Goal: Communication & Community: Participate in discussion

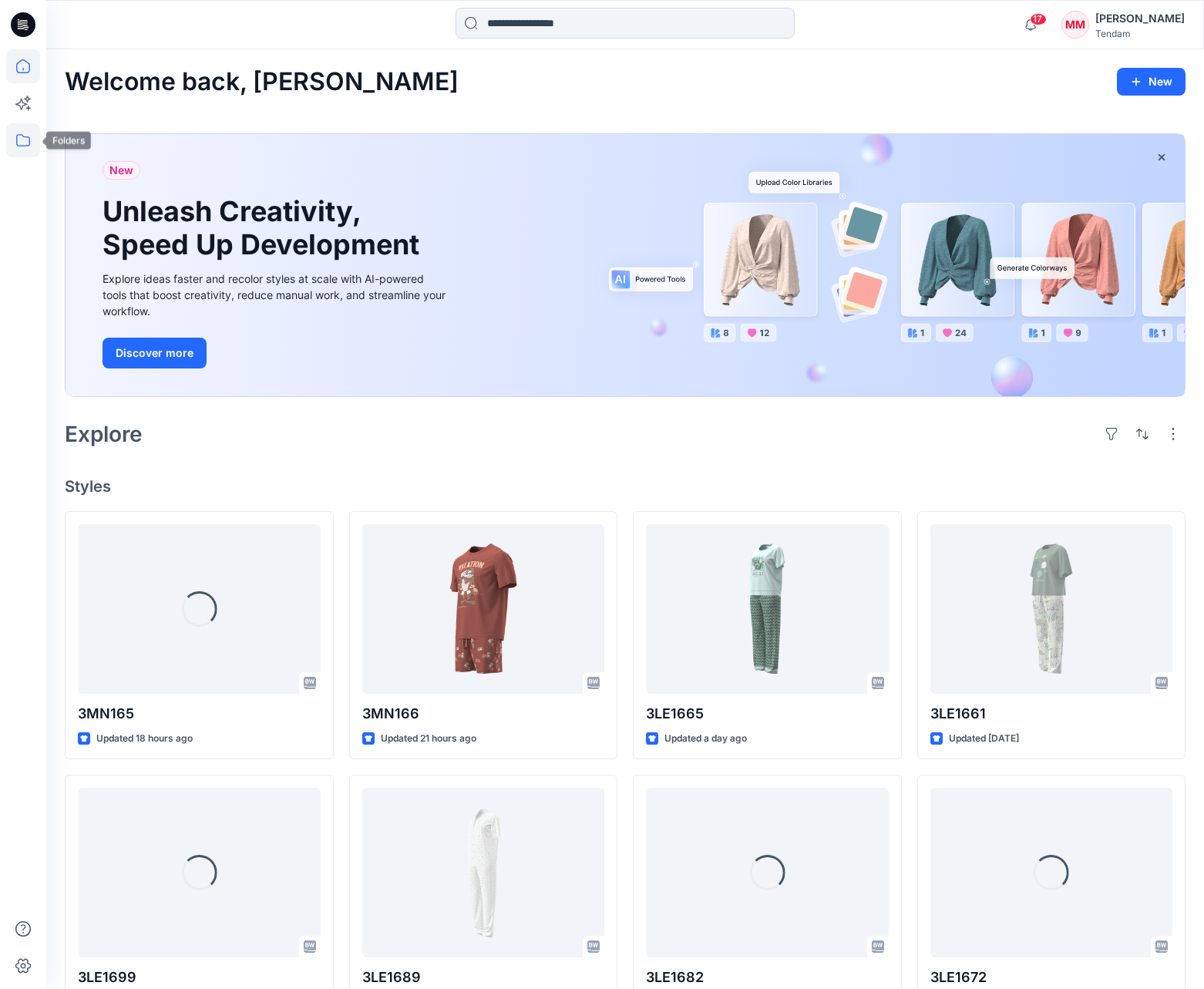
click at [20, 134] on icon at bounding box center [23, 140] width 34 height 34
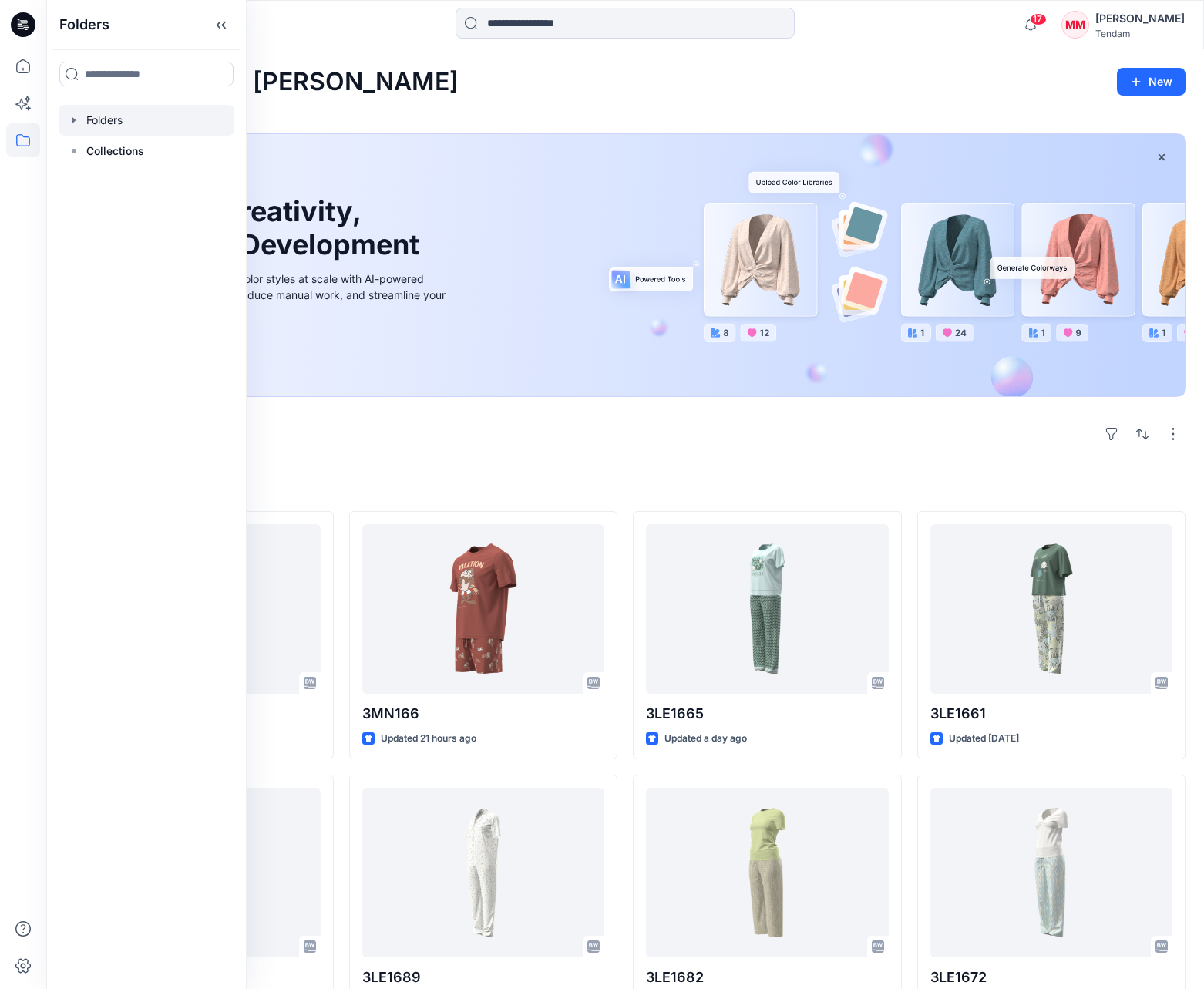
click at [106, 123] on div at bounding box center [146, 119] width 176 height 31
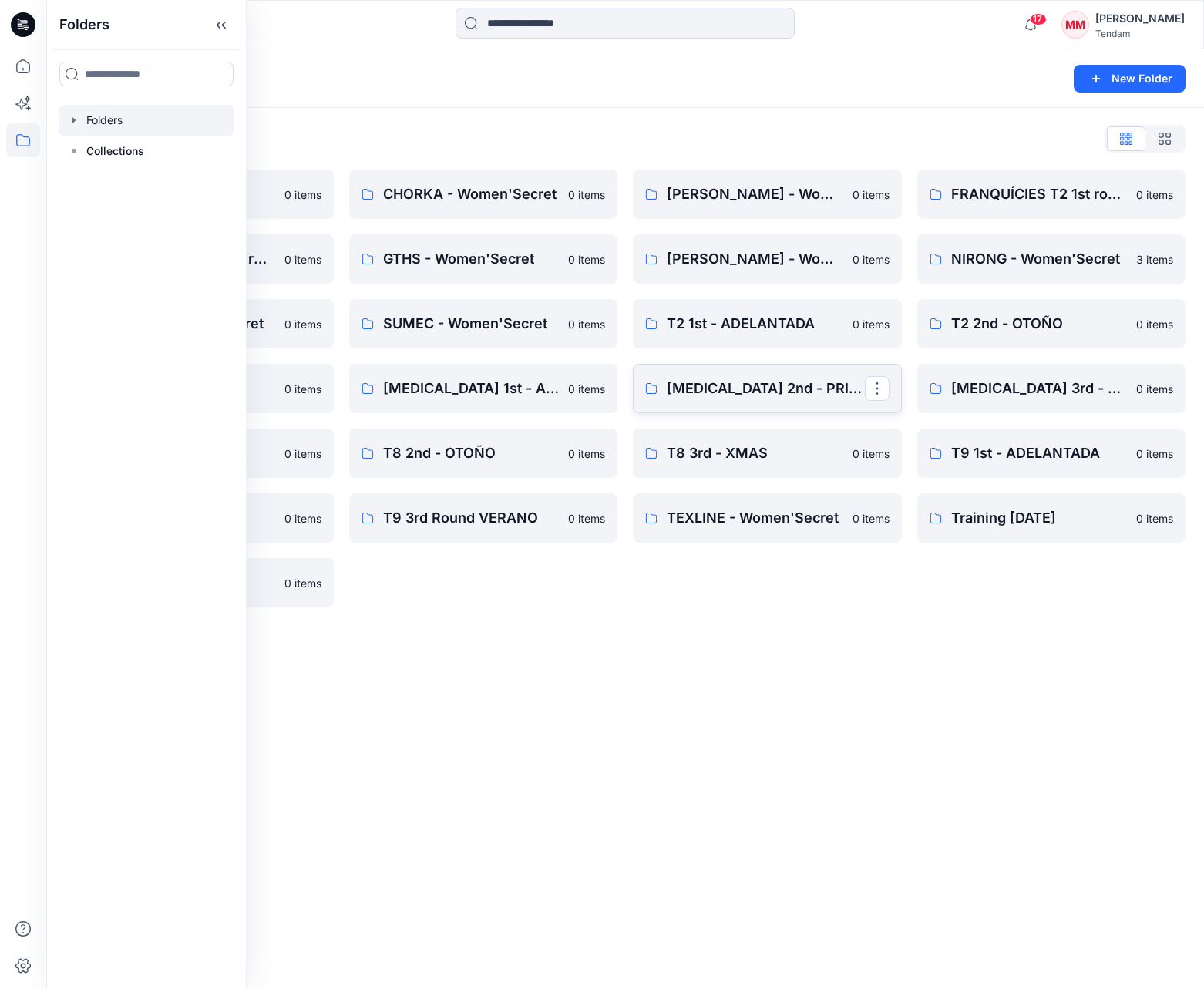
click at [770, 387] on p "[MEDICAL_DATA] 2nd - PRIMAVERA" at bounding box center [765, 389] width 198 height 22
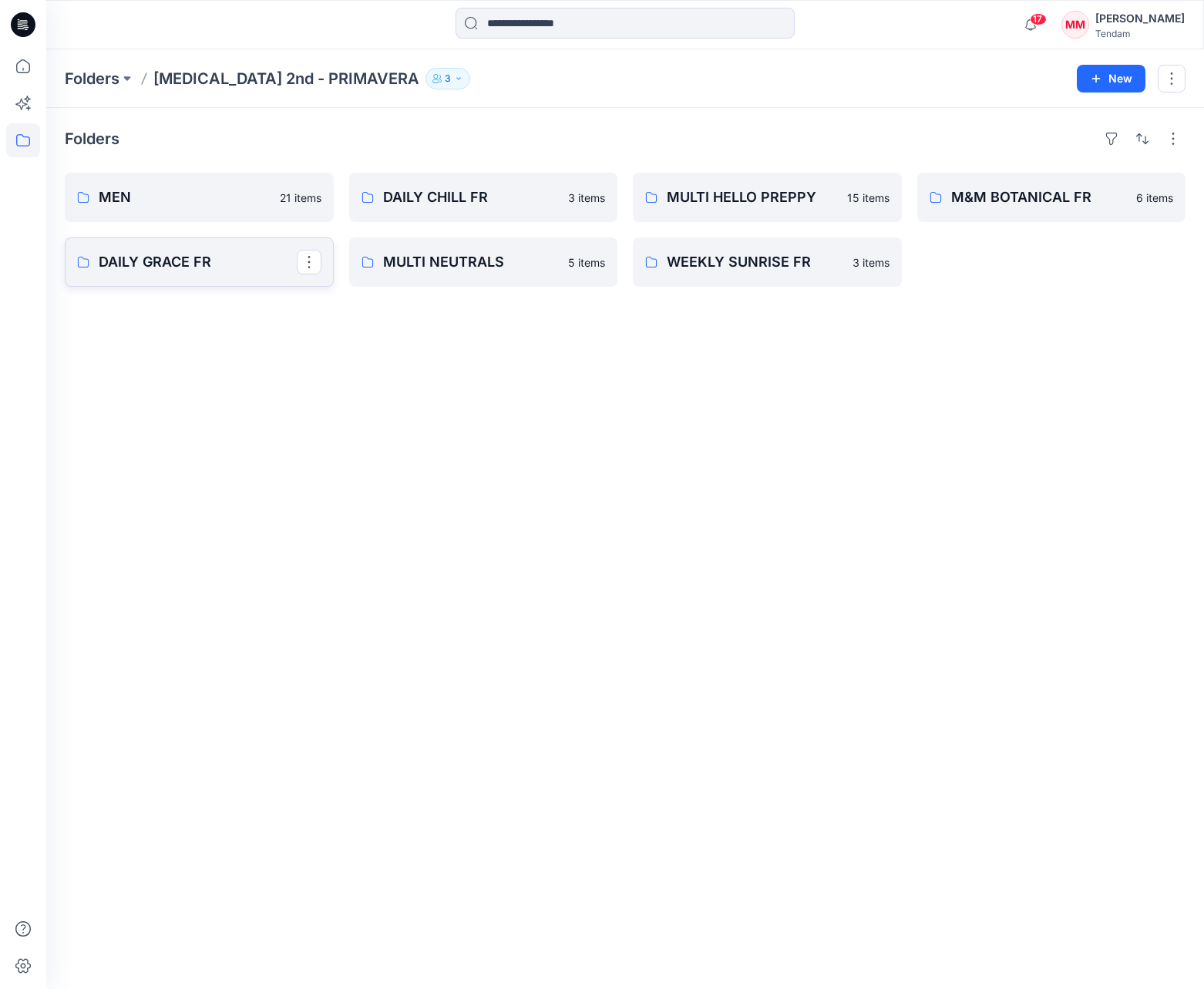
click at [207, 267] on p "DAILY GRACE FR" at bounding box center [197, 262] width 198 height 22
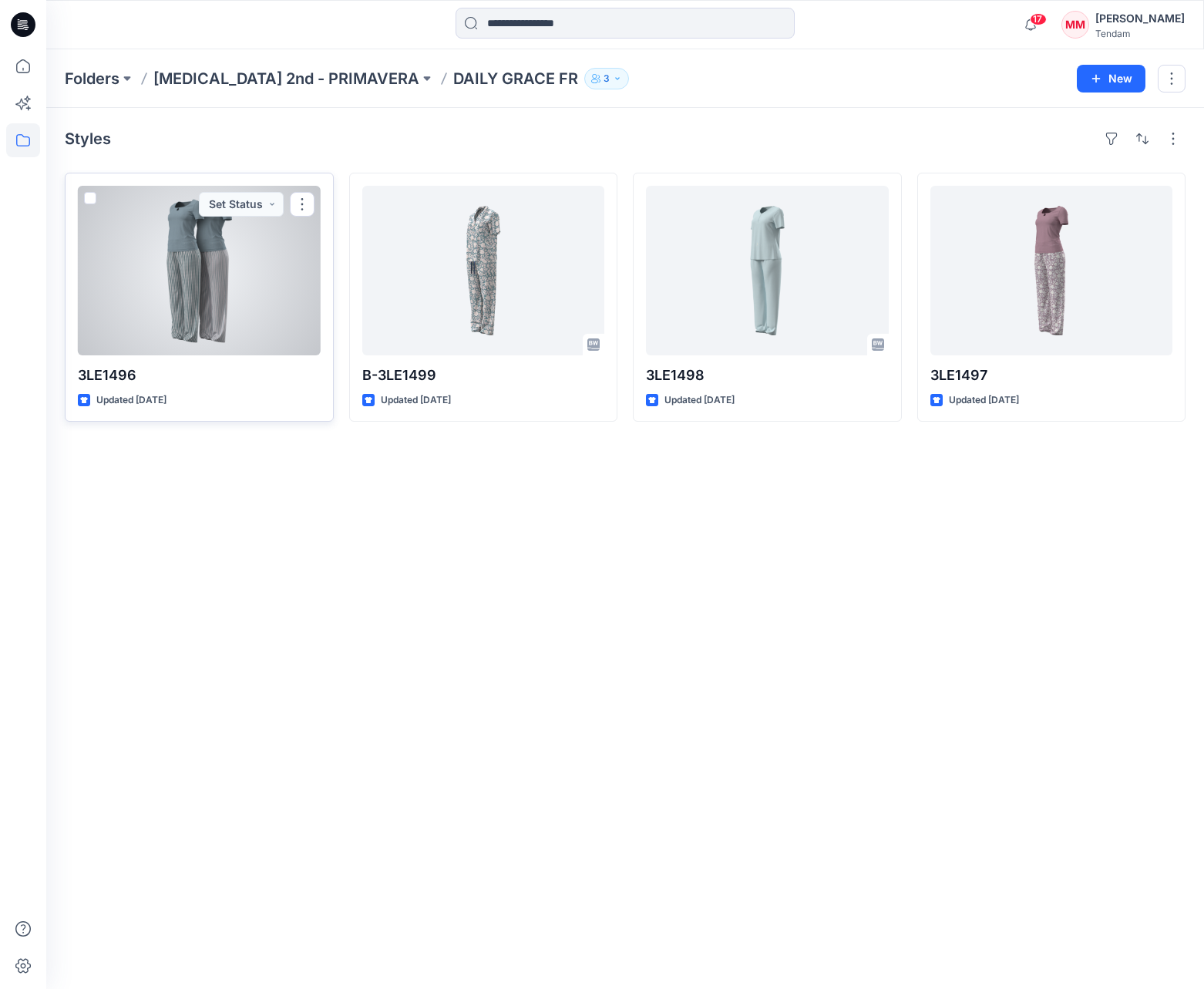
click at [240, 387] on div "3LE1496 Updated [DATE] Set Status" at bounding box center [199, 297] width 269 height 248
click at [182, 322] on div at bounding box center [199, 270] width 243 height 170
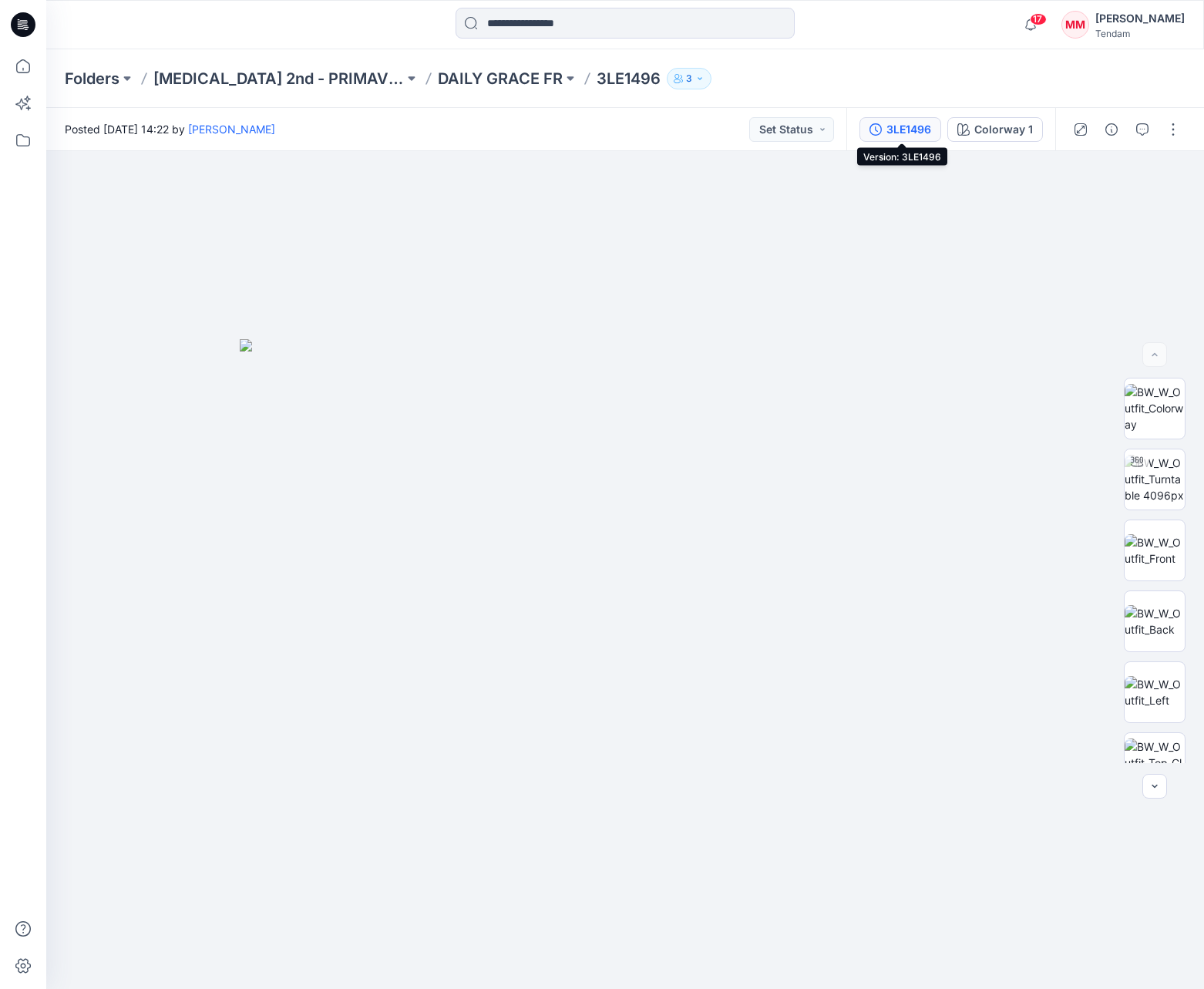
click at [906, 128] on div "3LE1496" at bounding box center [908, 129] width 44 height 17
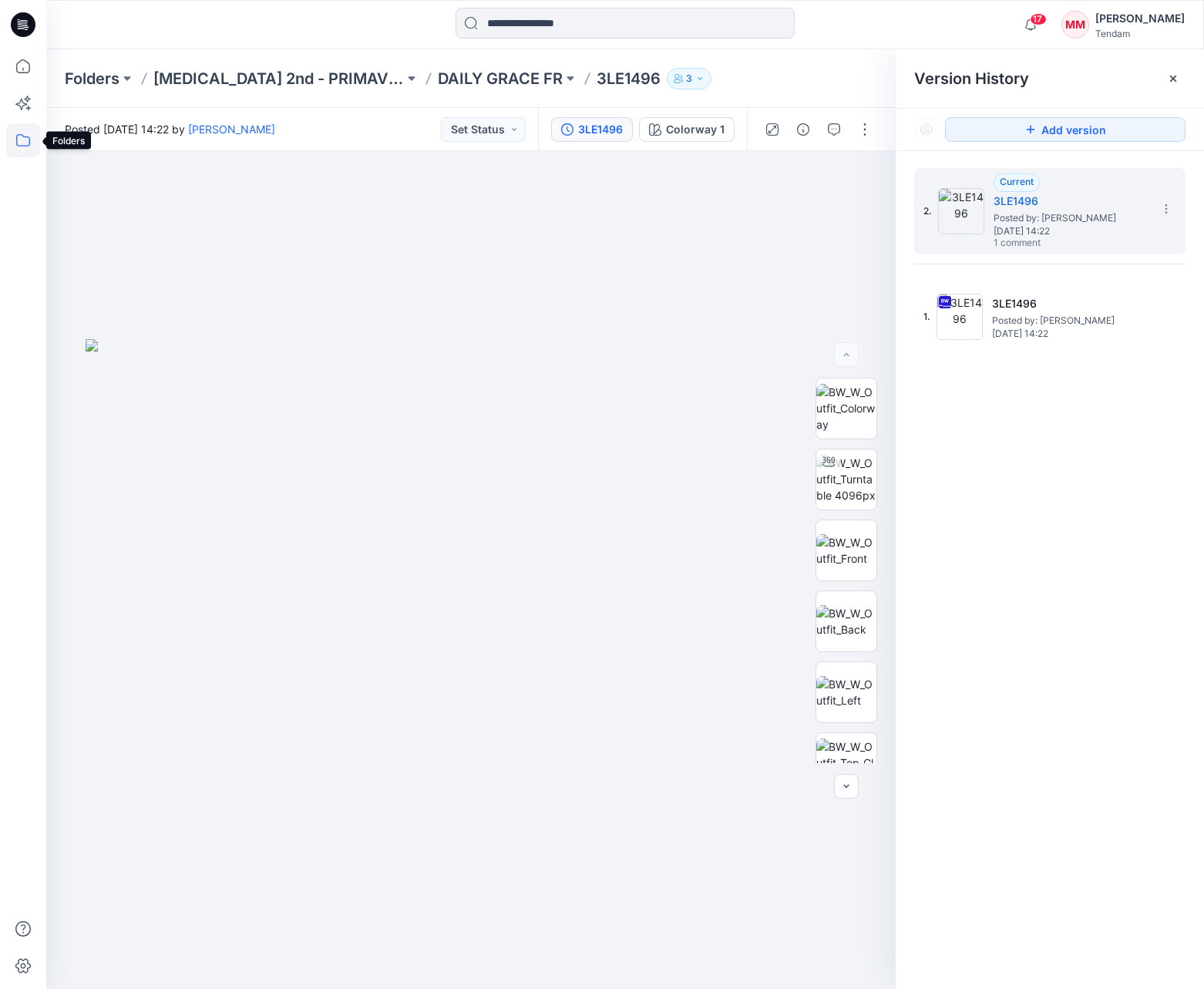
click at [18, 134] on icon at bounding box center [23, 140] width 34 height 34
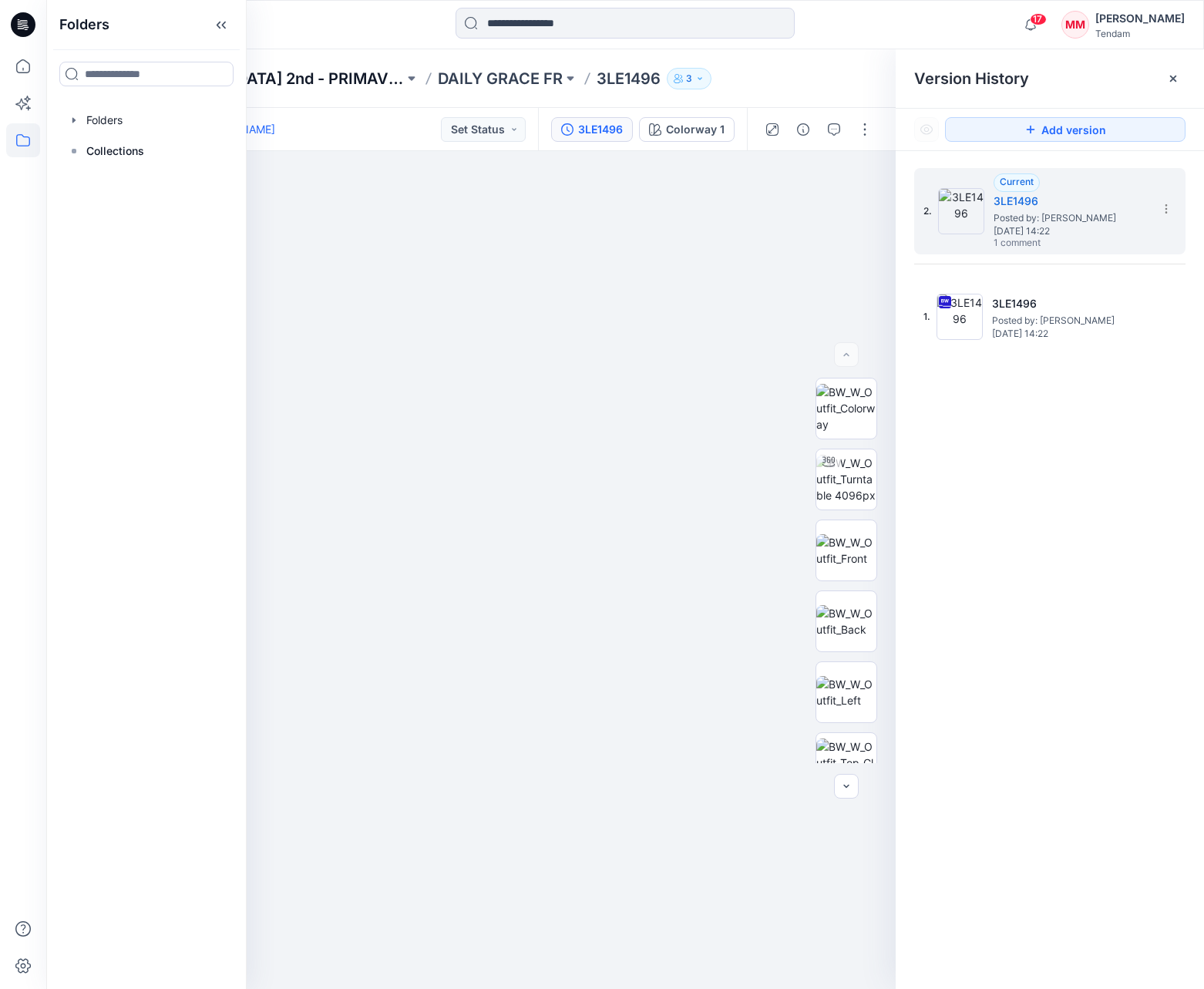
click at [279, 81] on p "[MEDICAL_DATA] 2nd - PRIMAVERA" at bounding box center [279, 79] width 250 height 22
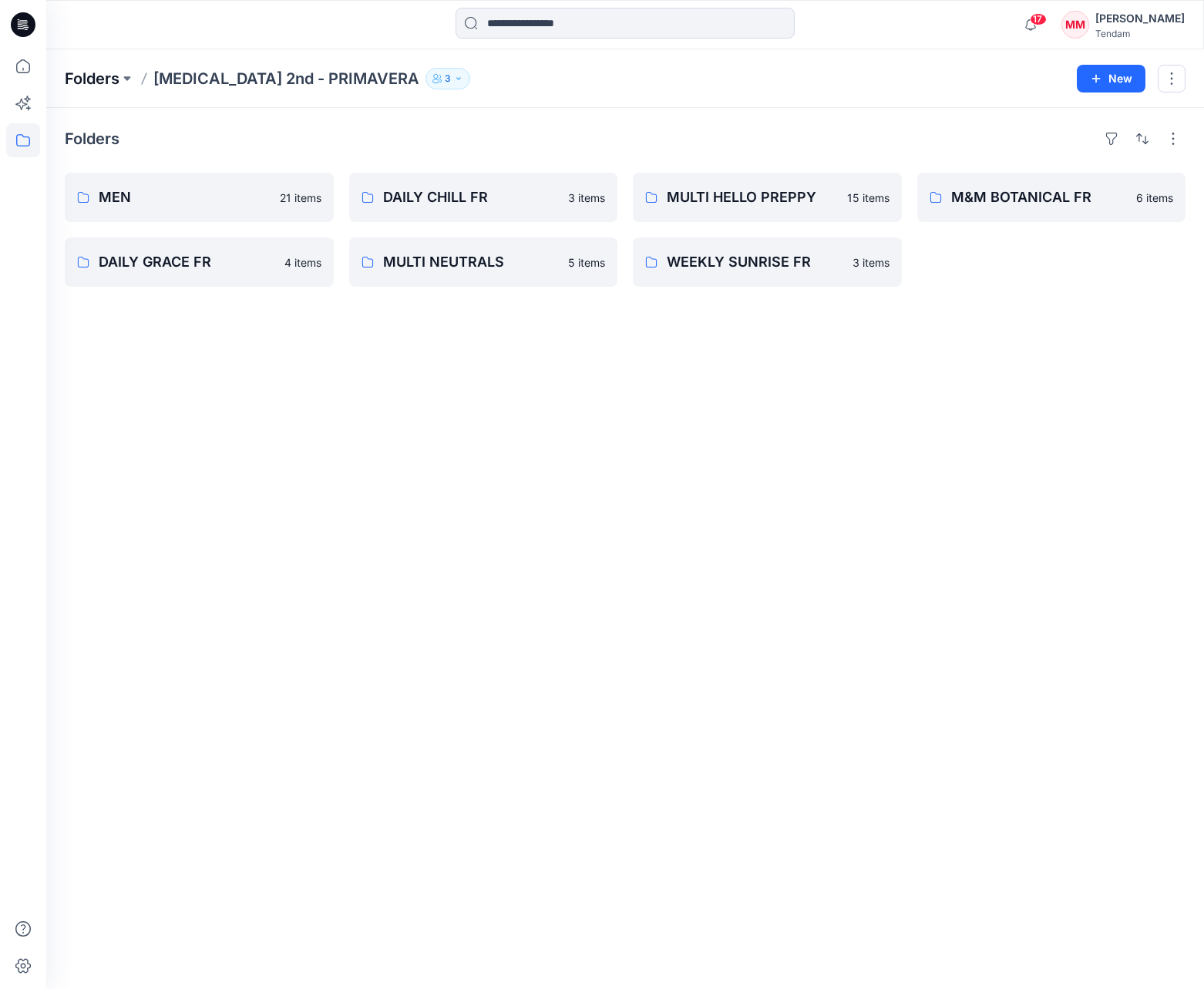
click at [106, 77] on p "Folders" at bounding box center [92, 79] width 54 height 22
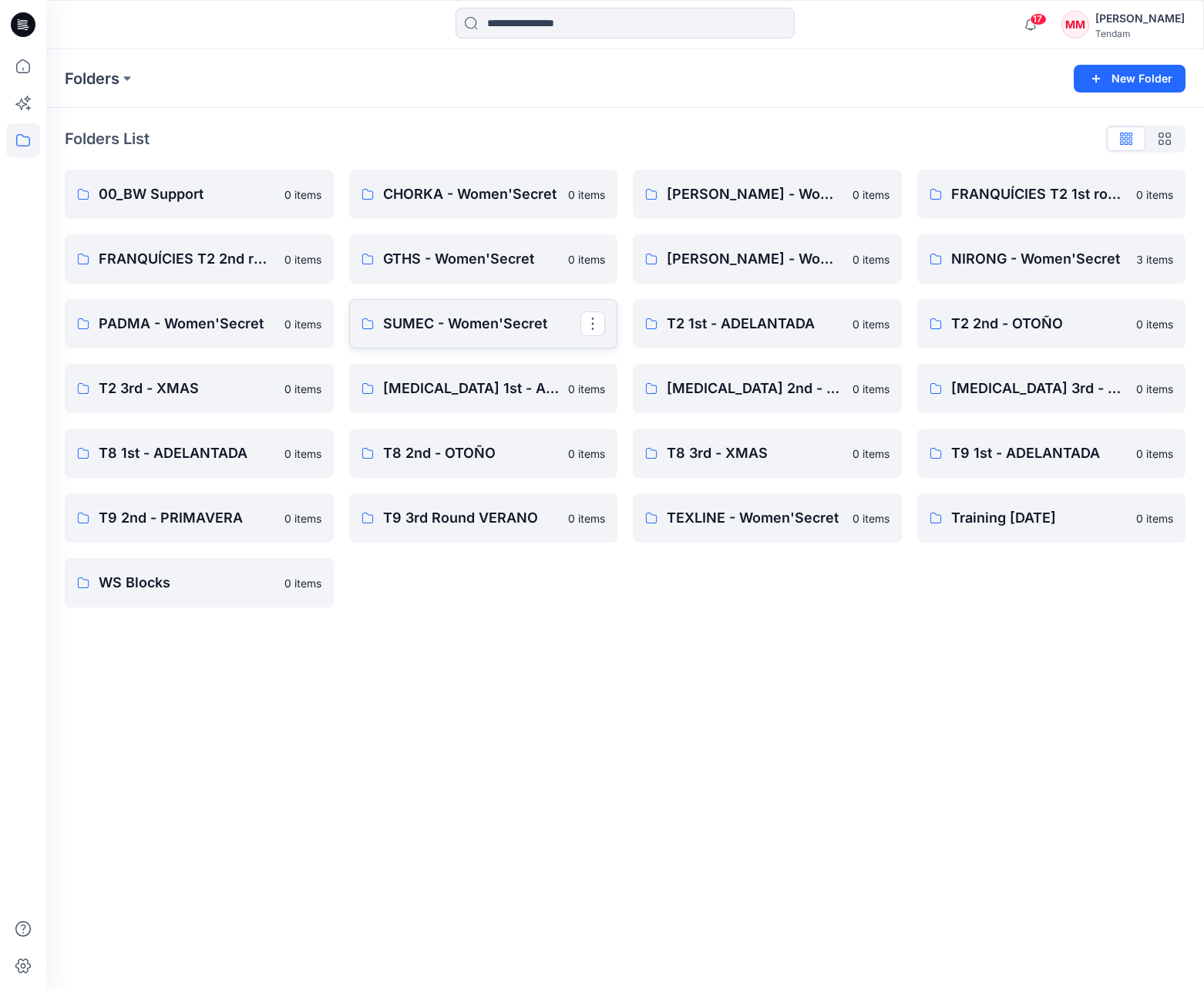
click at [494, 334] on link "SUMEC - Women'Secret" at bounding box center [483, 323] width 269 height 49
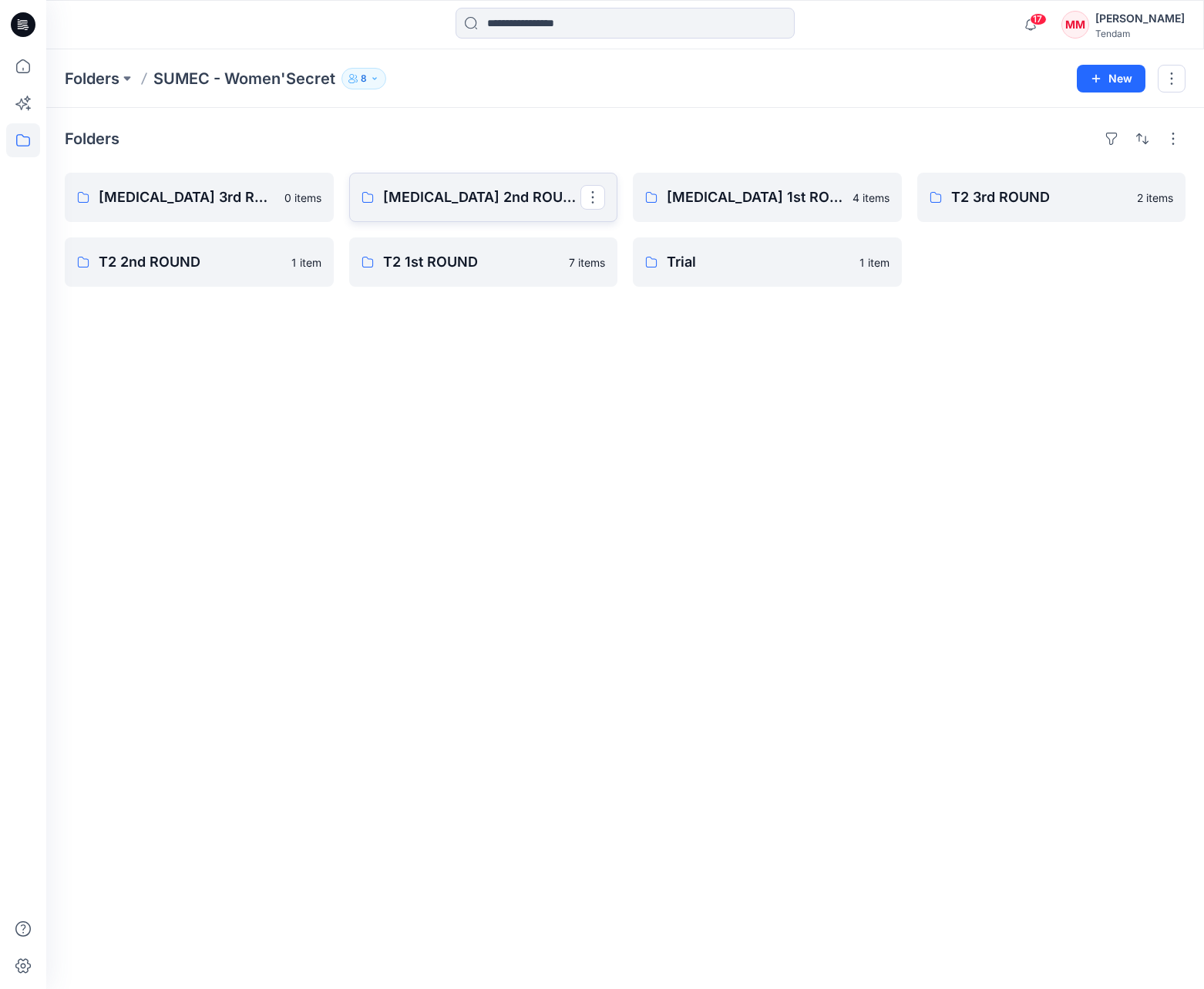
click at [440, 192] on p "[MEDICAL_DATA] 2nd ROUND" at bounding box center [481, 197] width 198 height 22
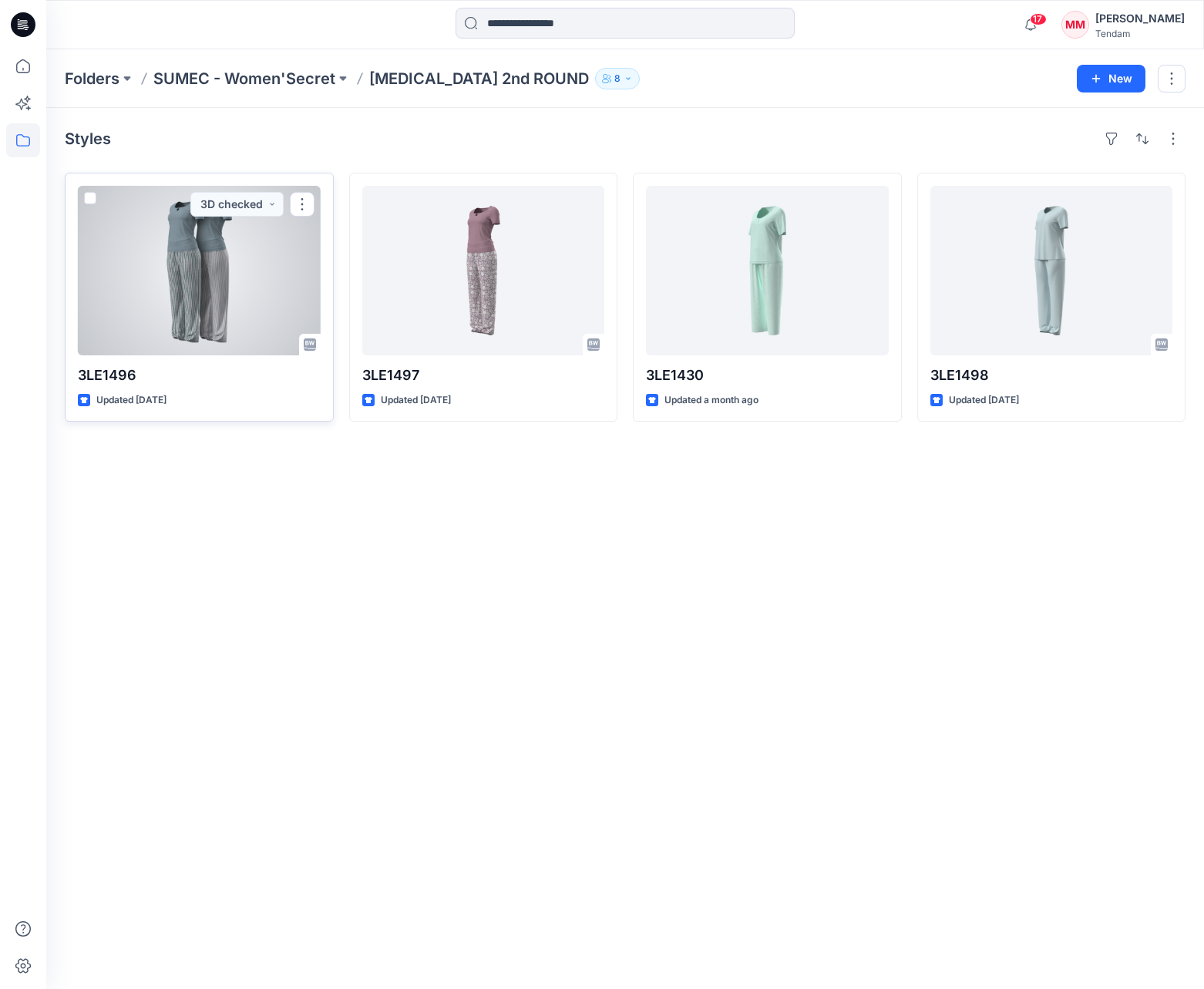
click at [224, 305] on div at bounding box center [199, 270] width 243 height 170
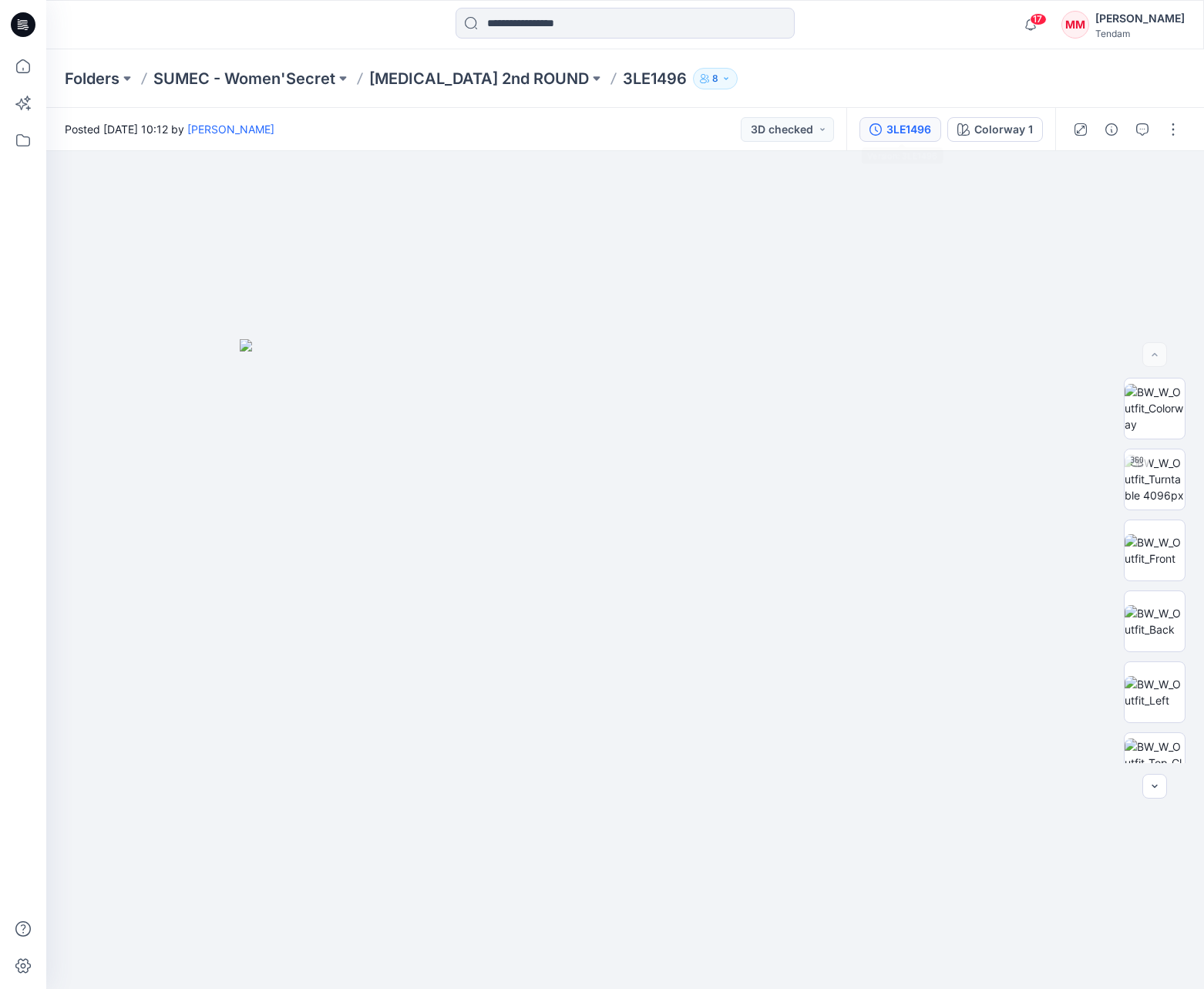
click at [908, 136] on div "3LE1496" at bounding box center [908, 129] width 44 height 17
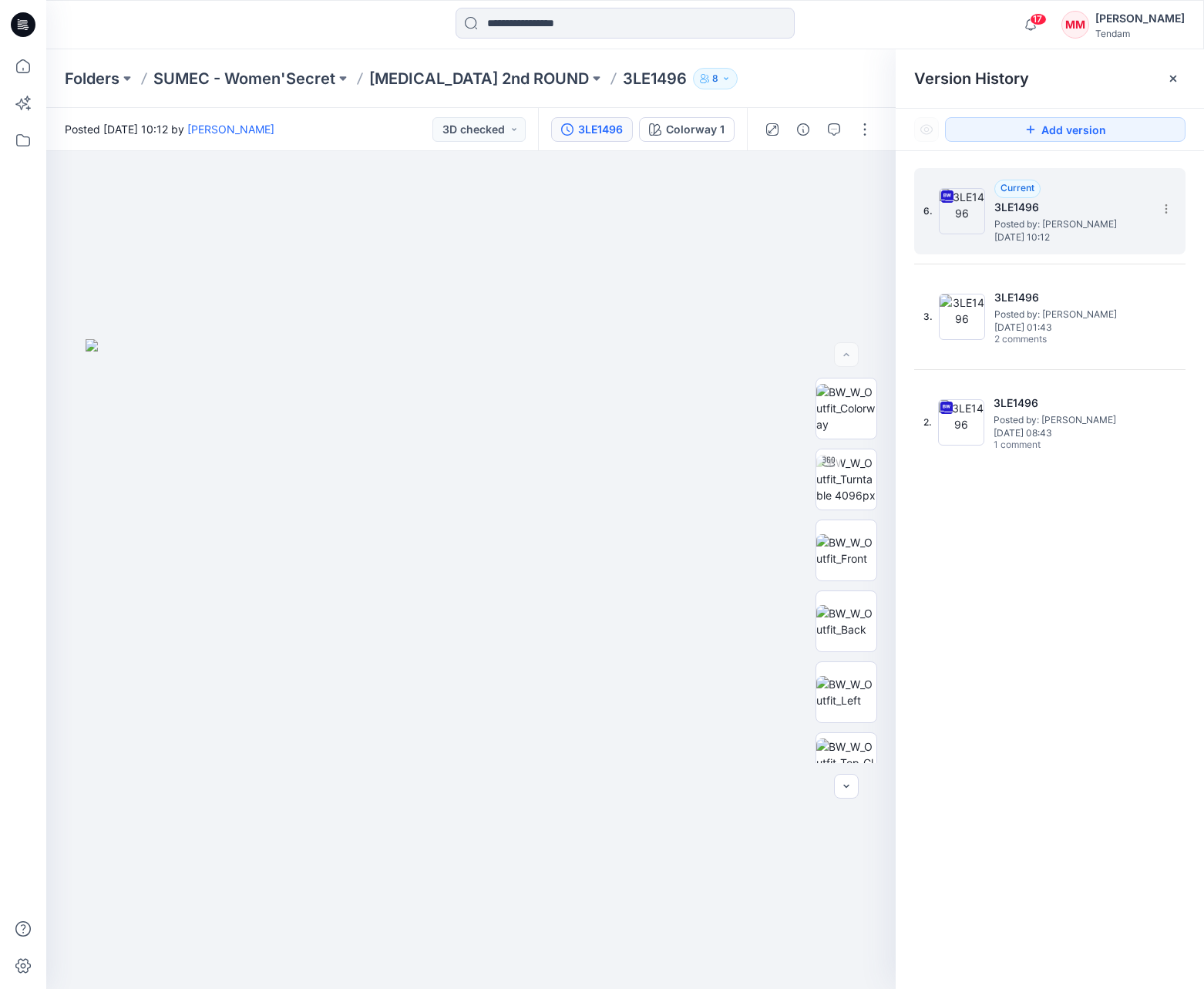
click at [1071, 219] on span "Posted by: [PERSON_NAME]" at bounding box center [1071, 225] width 154 height 16
click at [854, 411] on img at bounding box center [846, 407] width 60 height 48
click at [846, 471] on img at bounding box center [846, 478] width 60 height 48
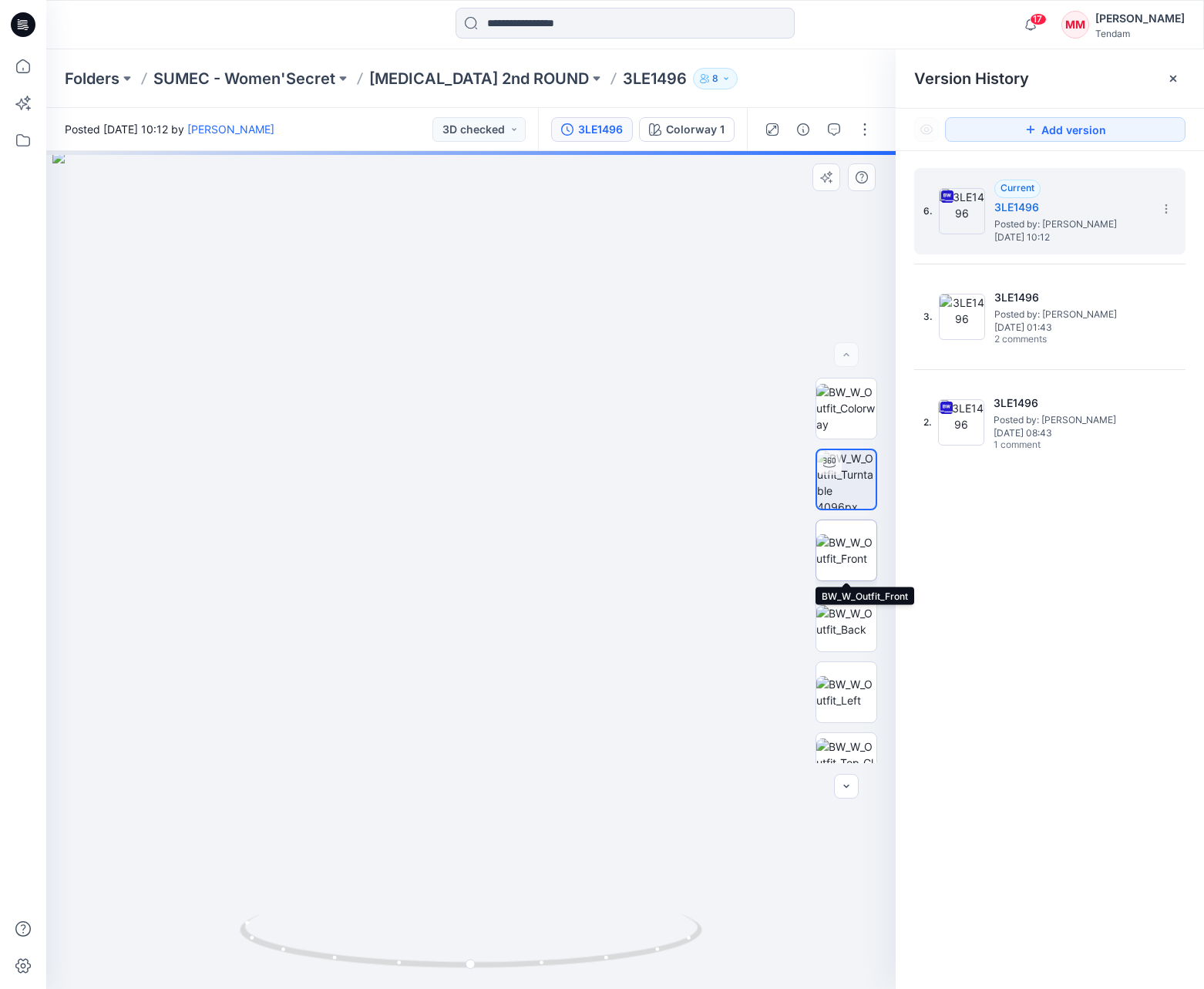
click at [855, 552] on img at bounding box center [846, 550] width 60 height 33
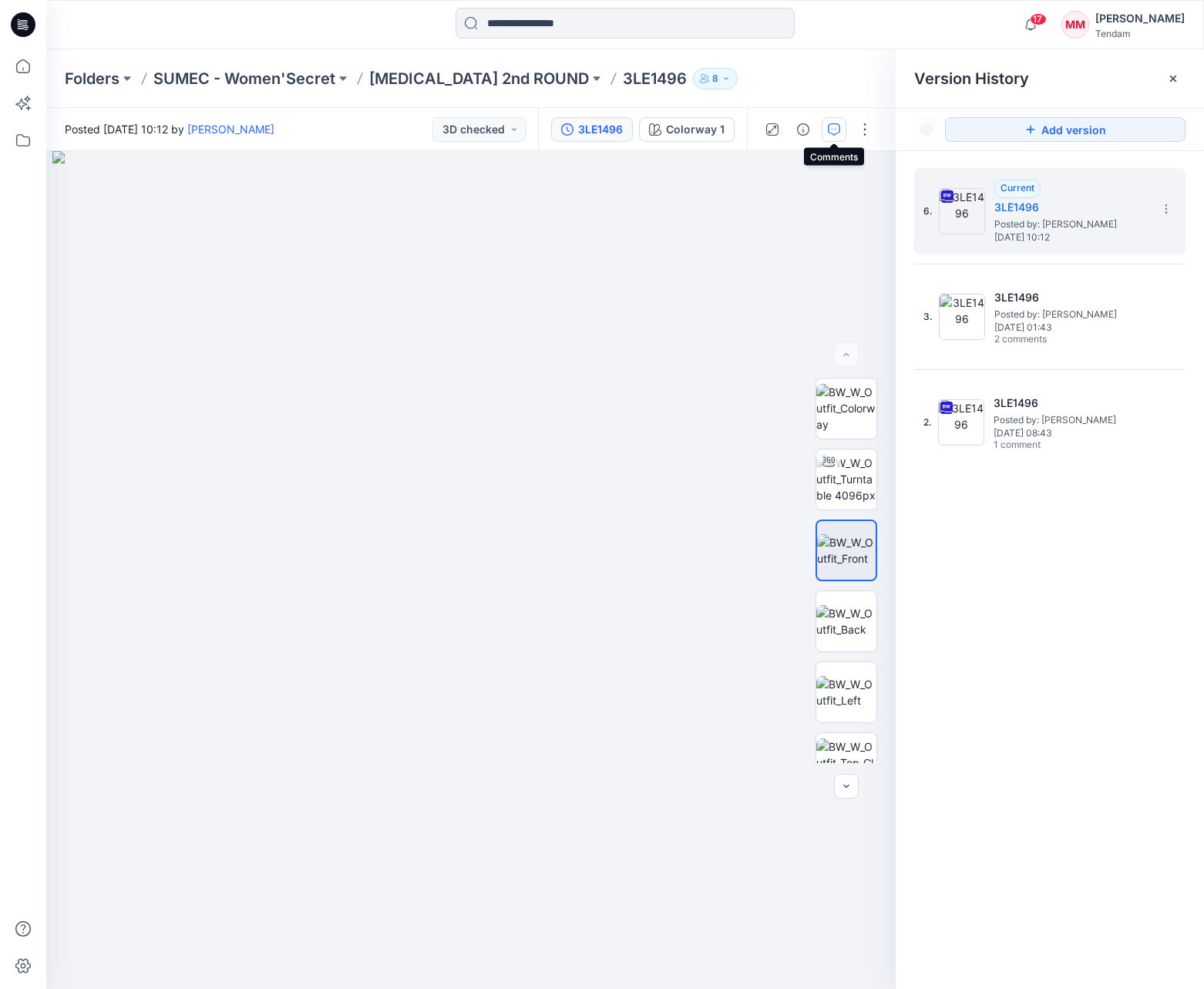
click at [834, 128] on icon "button" at bounding box center [833, 129] width 13 height 13
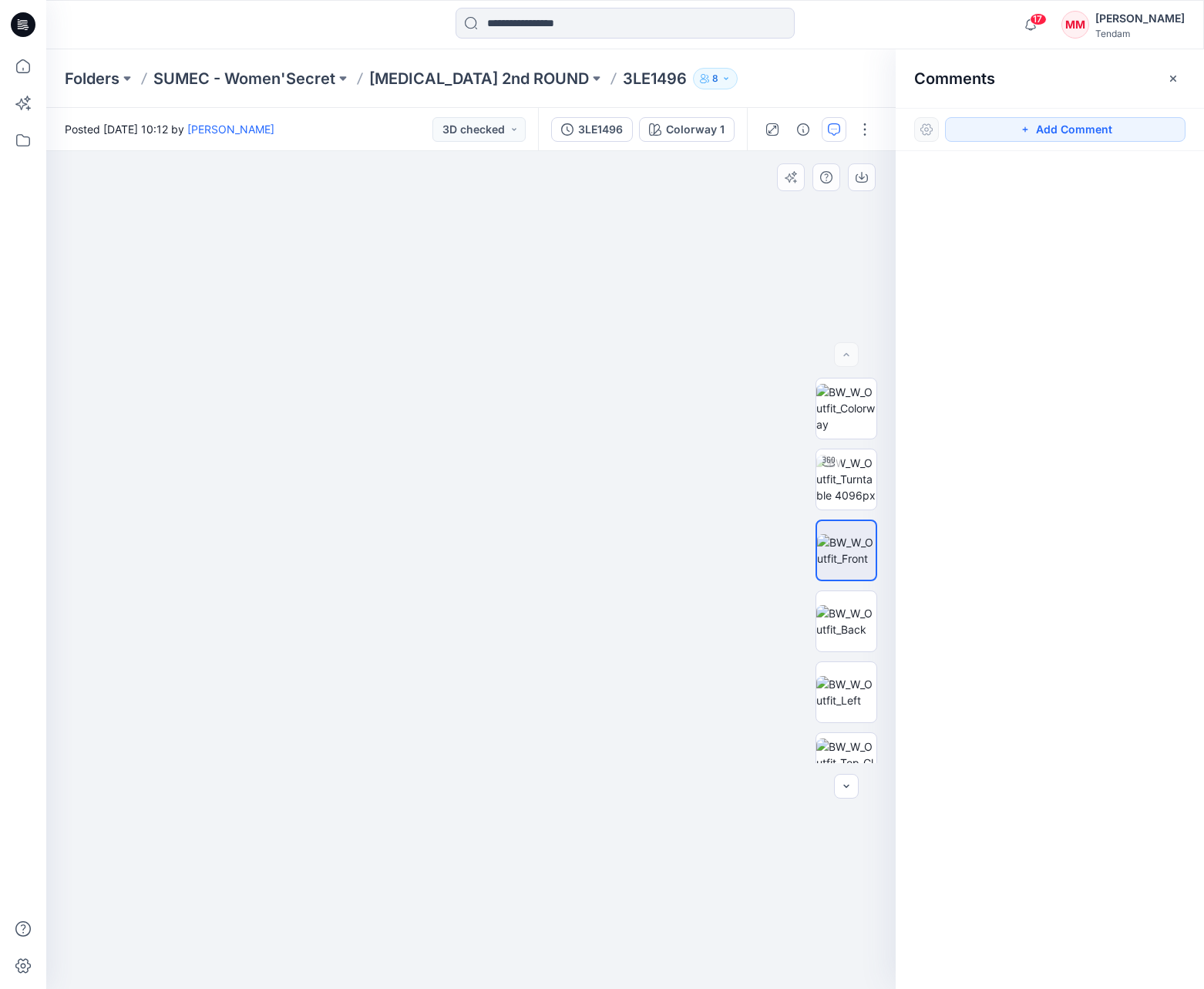
drag, startPoint x: 582, startPoint y: 384, endPoint x: 531, endPoint y: 855, distance: 473.8
click at [526, 859] on img at bounding box center [415, 475] width 2162 height 1024
click at [1021, 129] on icon "button" at bounding box center [1025, 129] width 13 height 13
click at [653, 589] on div "1" at bounding box center [470, 569] width 849 height 837
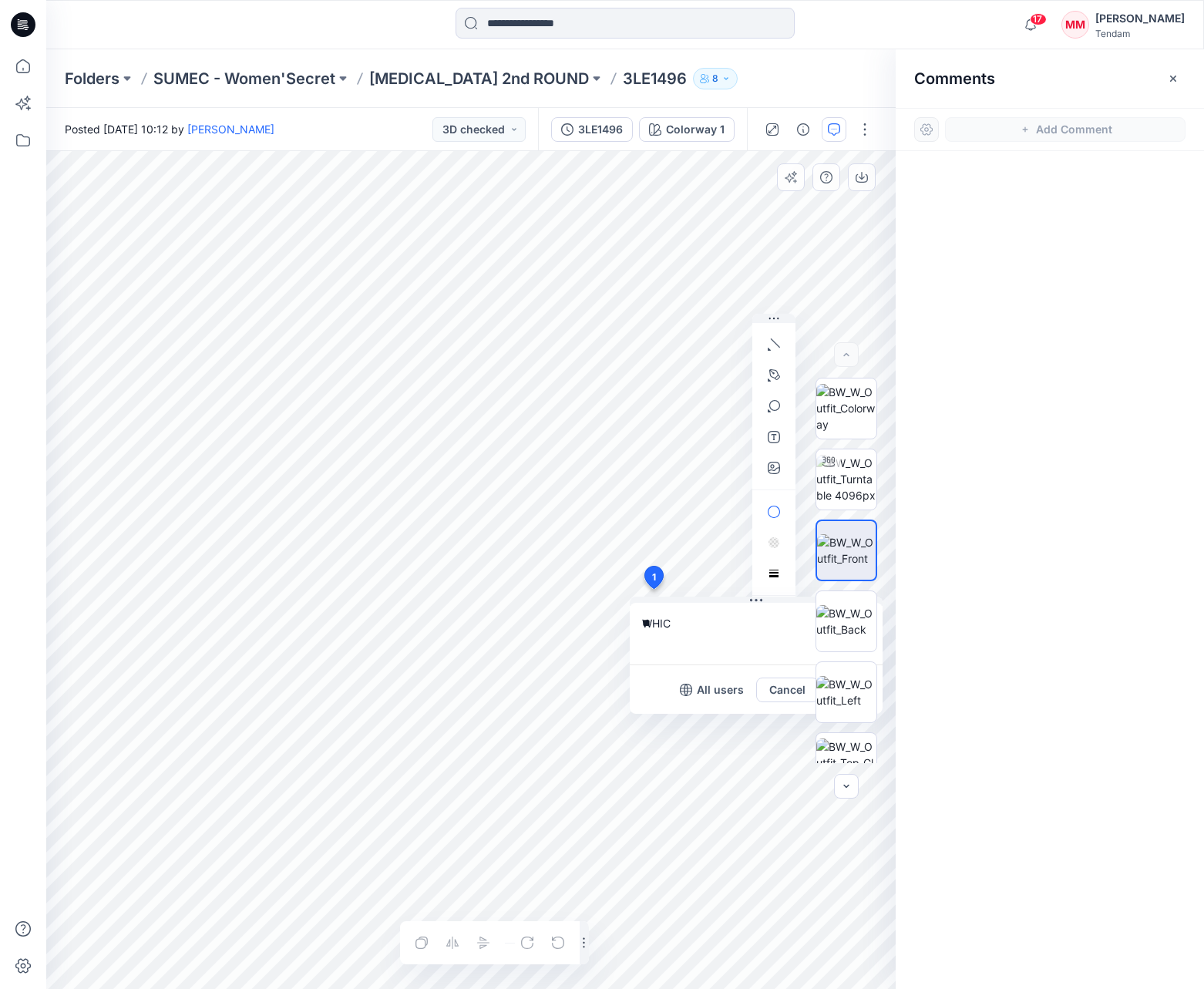
type textarea "*"
type textarea "**********"
click at [649, 676] on div "All users Cancel Post" at bounding box center [755, 689] width 252 height 49
click at [421, 944] on div at bounding box center [453, 942] width 87 height 25
click at [855, 620] on img at bounding box center [846, 620] width 60 height 33
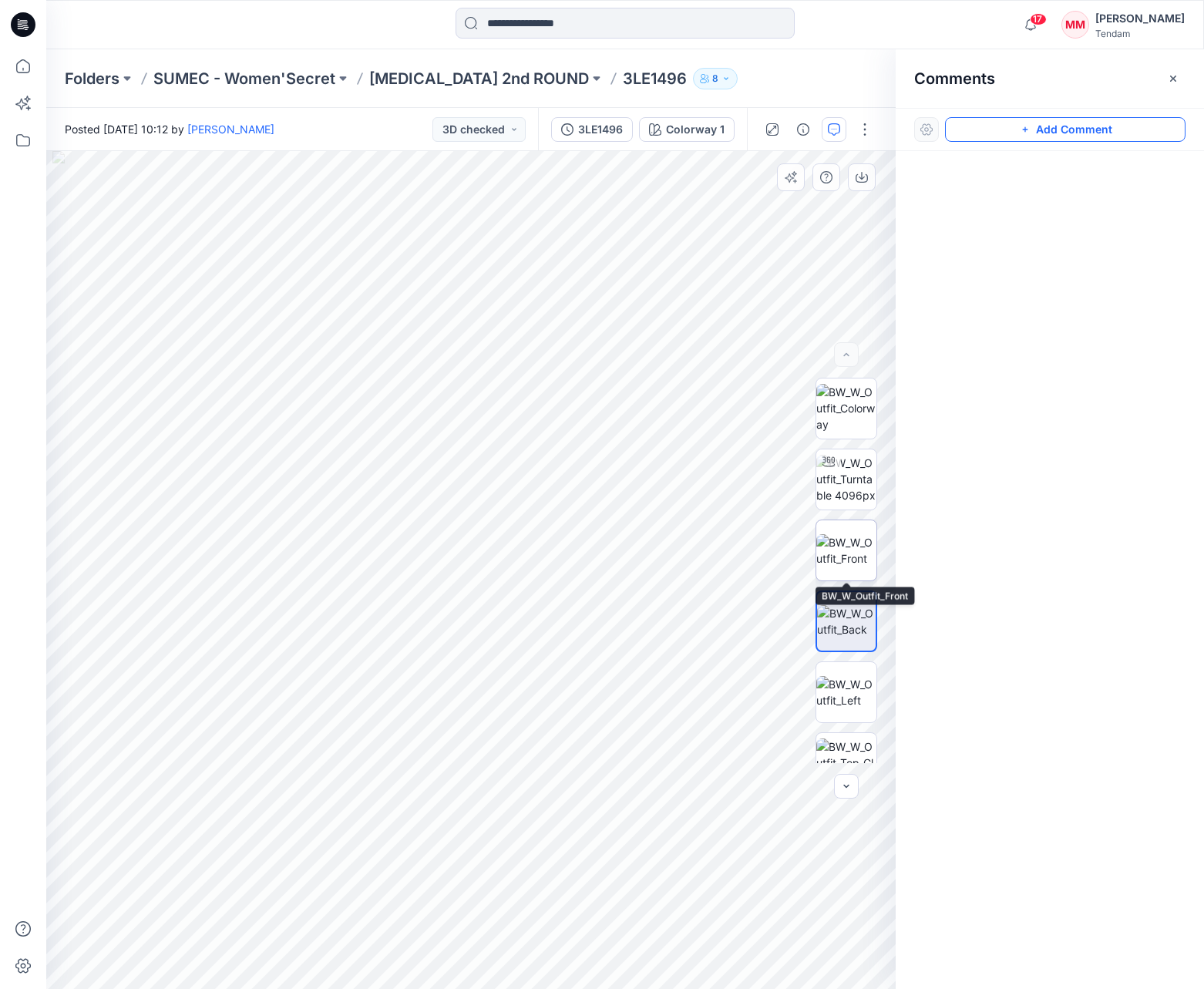
click at [830, 534] on img at bounding box center [846, 550] width 60 height 33
click at [972, 131] on button "Add Comment" at bounding box center [1065, 129] width 241 height 25
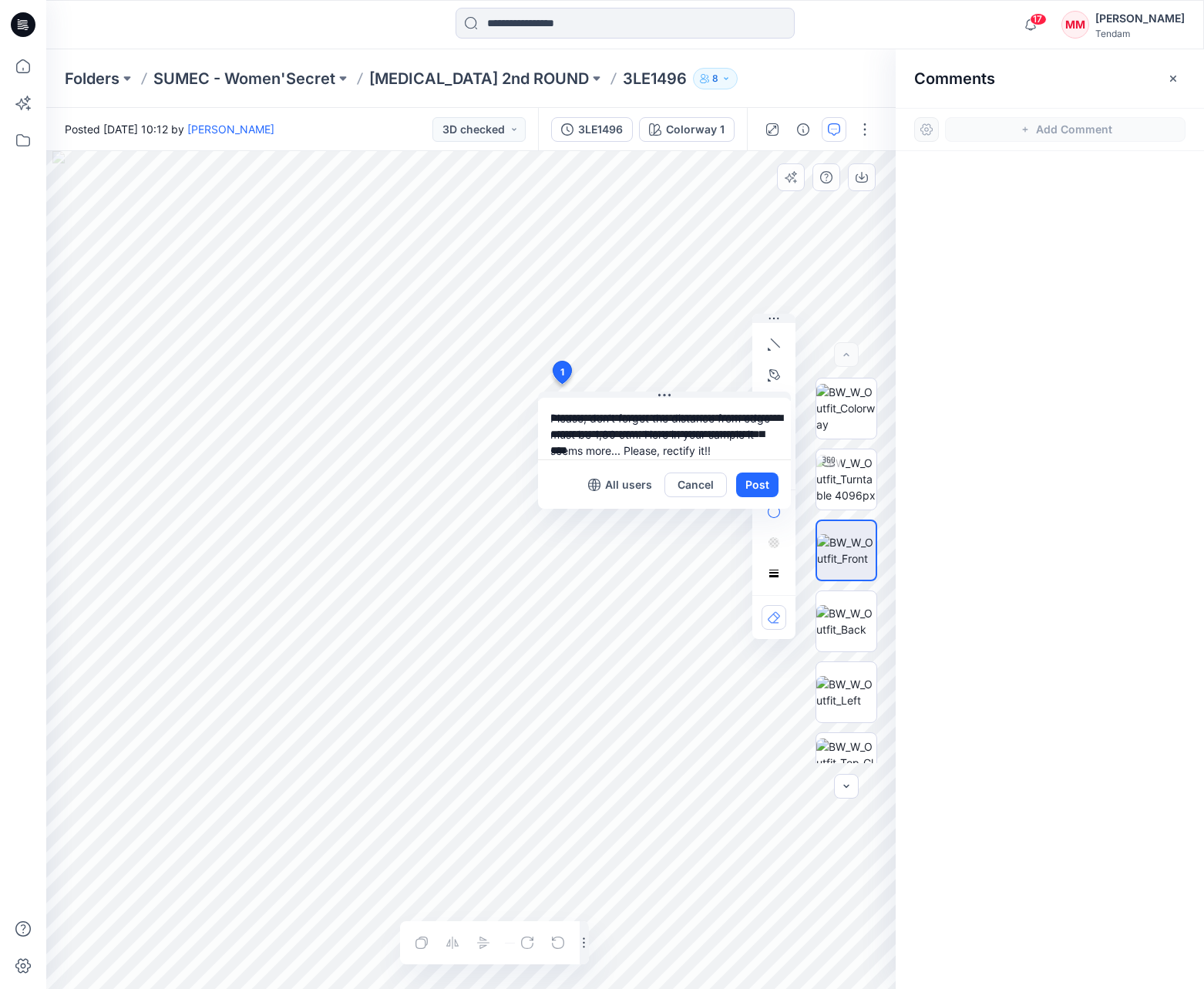
click at [561, 384] on div "**********" at bounding box center [470, 569] width 849 height 837
click at [755, 488] on button "Post" at bounding box center [756, 484] width 42 height 25
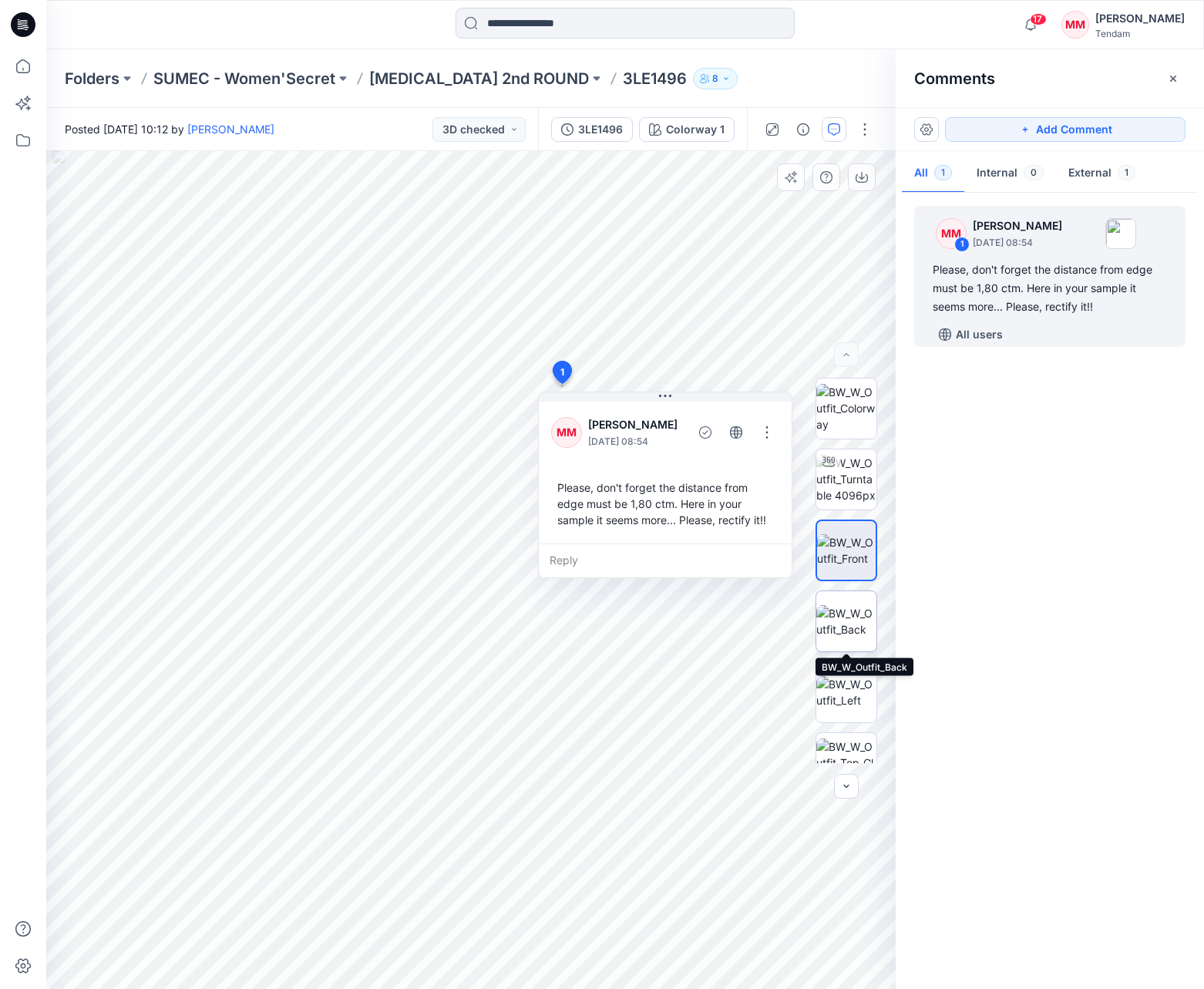
click at [836, 605] on img at bounding box center [846, 620] width 60 height 33
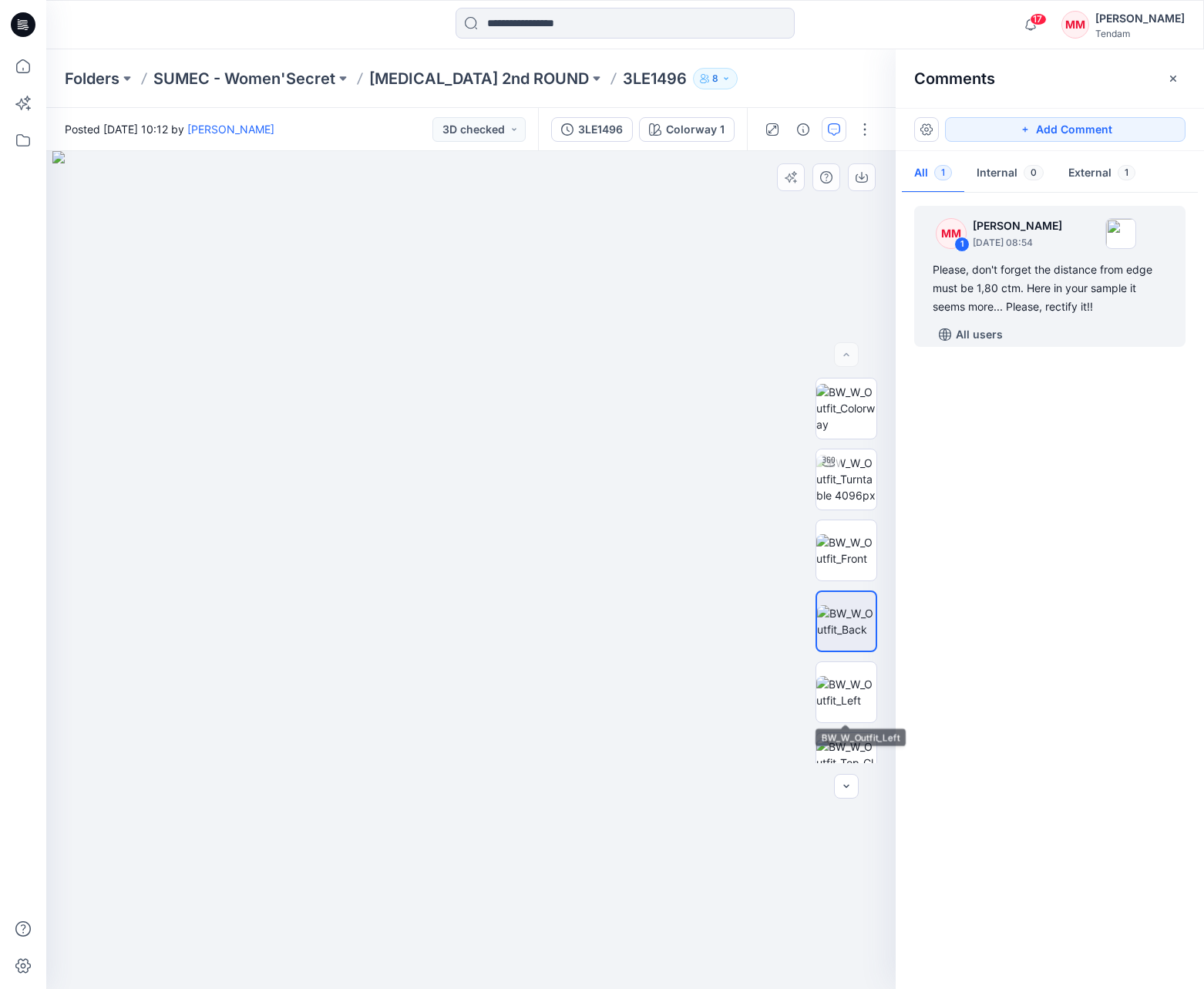
click at [845, 658] on div at bounding box center [846, 570] width 62 height 386
click at [835, 675] on img at bounding box center [846, 691] width 60 height 33
drag, startPoint x: 512, startPoint y: 509, endPoint x: 660, endPoint y: 682, distance: 227.7
click at [669, 735] on img at bounding box center [470, 569] width 837 height 837
click at [846, 558] on img at bounding box center [846, 550] width 60 height 33
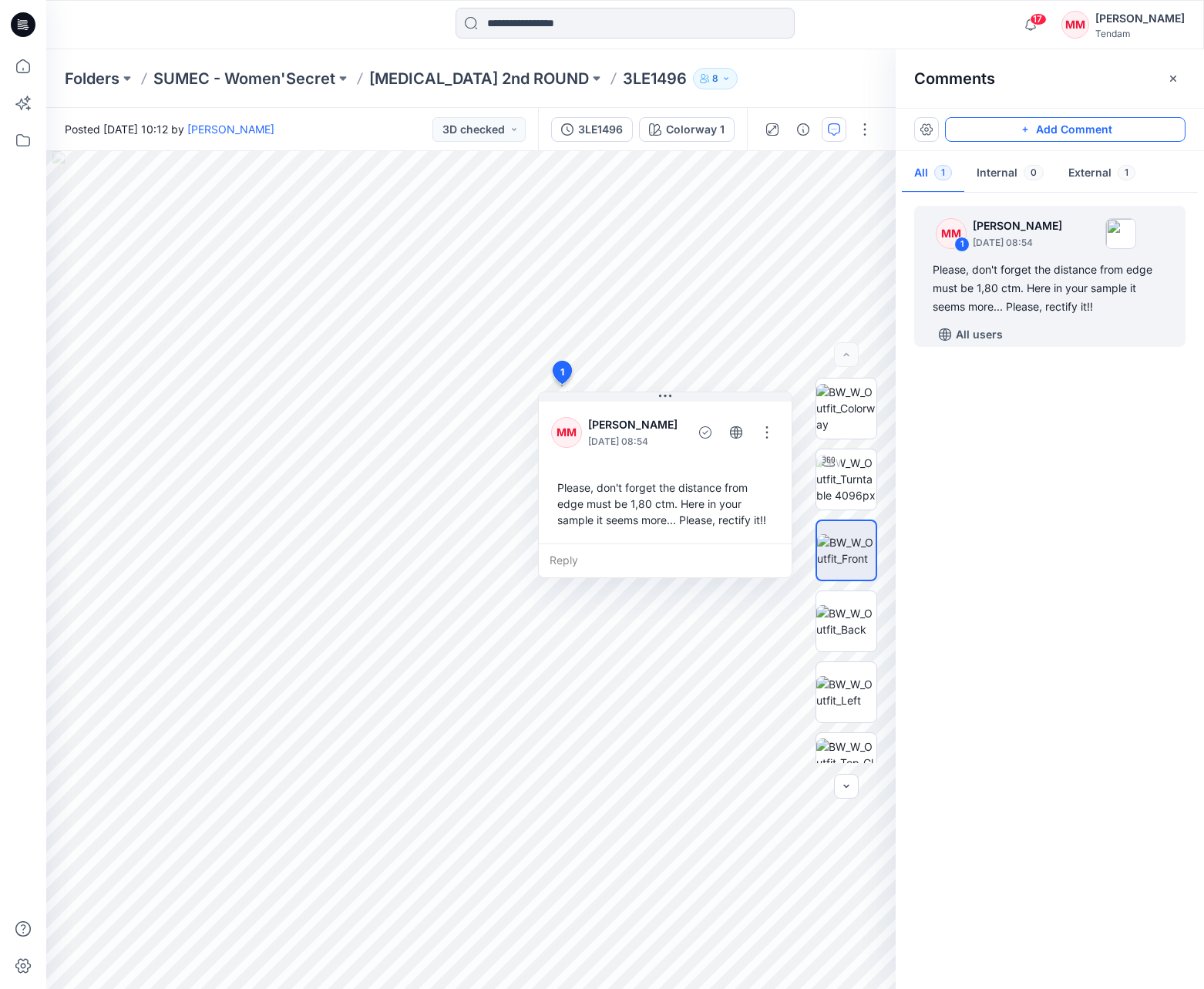
click at [1042, 129] on button "Add Comment" at bounding box center [1065, 129] width 241 height 25
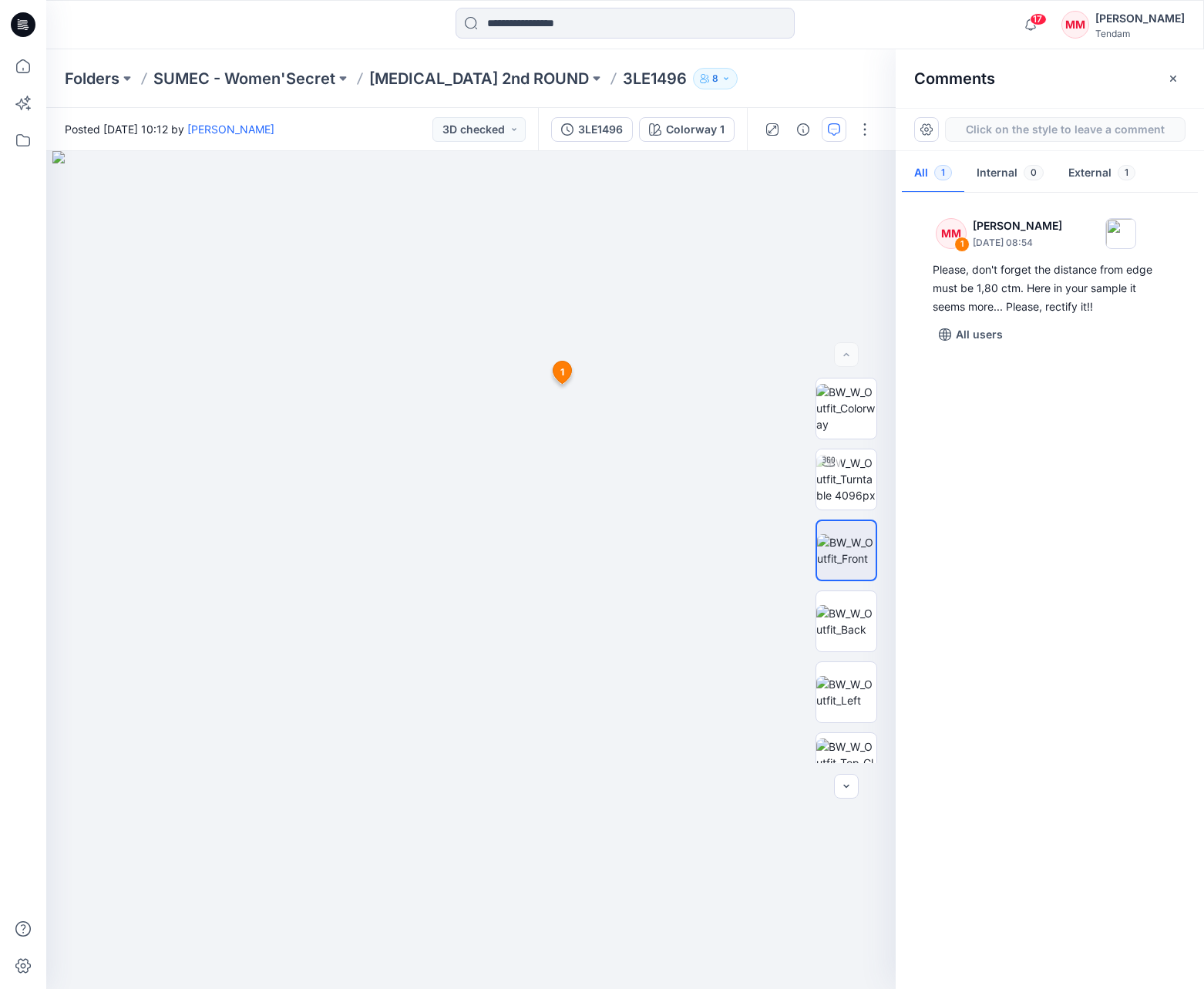
click at [433, 520] on div "2 1 MM [PERSON_NAME] [DATE] 08:54 Please, don't forget the distance from edge m…" at bounding box center [470, 569] width 849 height 837
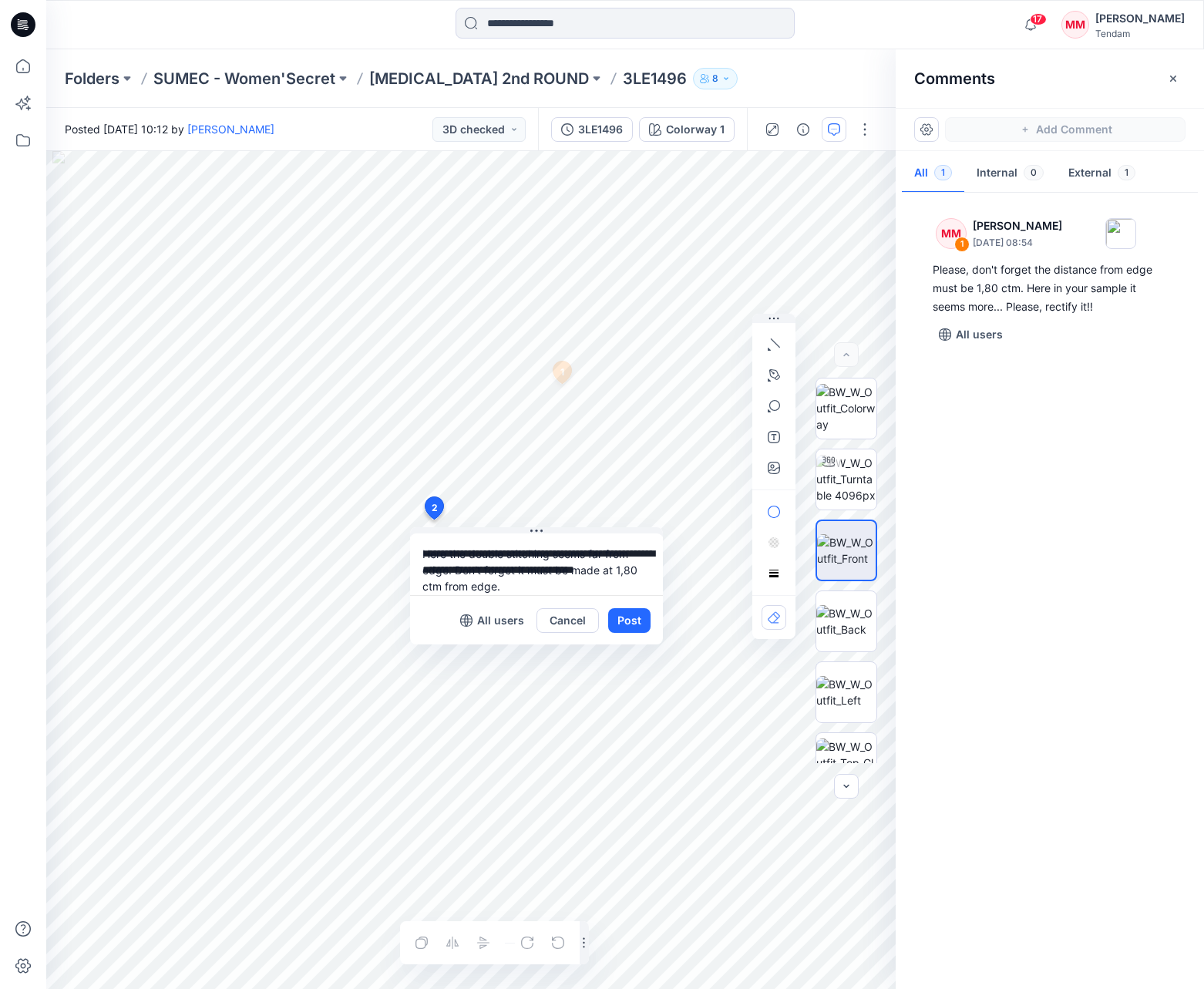
scroll to position [14, 0]
type textarea "**********"
click at [621, 624] on button "Post" at bounding box center [629, 620] width 42 height 25
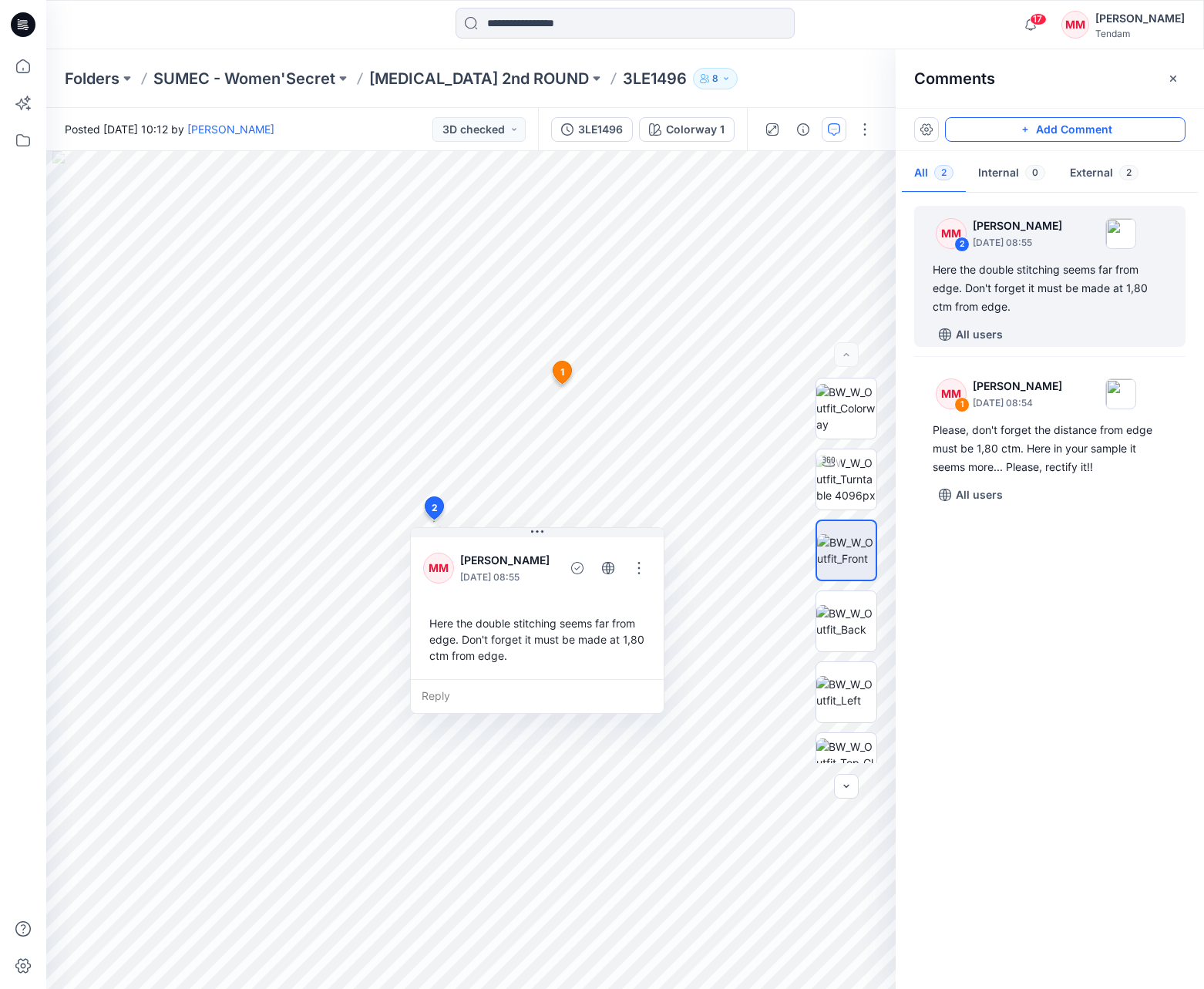
click at [996, 125] on button "Add Comment" at bounding box center [1065, 129] width 241 height 25
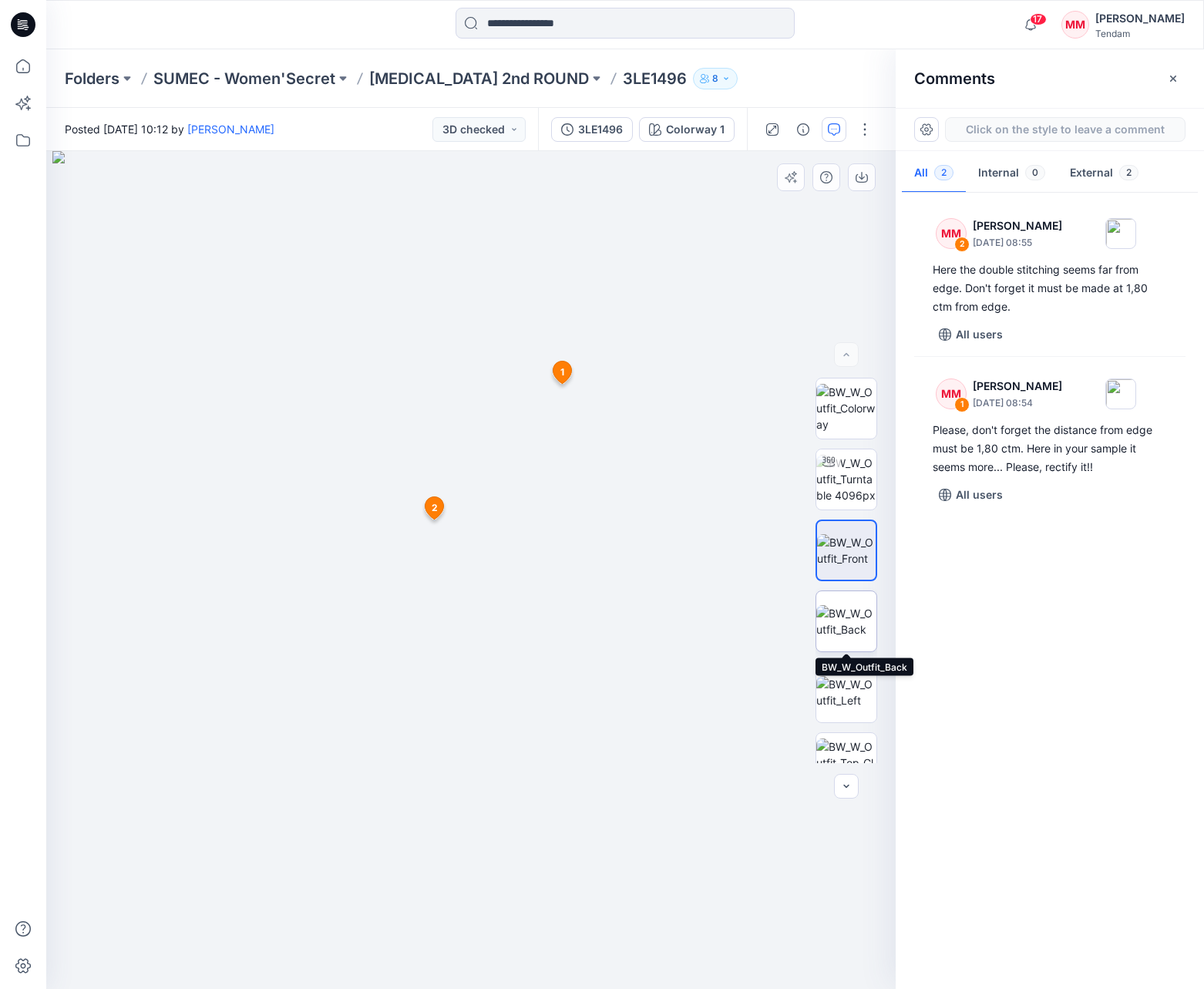
click at [844, 614] on img at bounding box center [846, 620] width 60 height 33
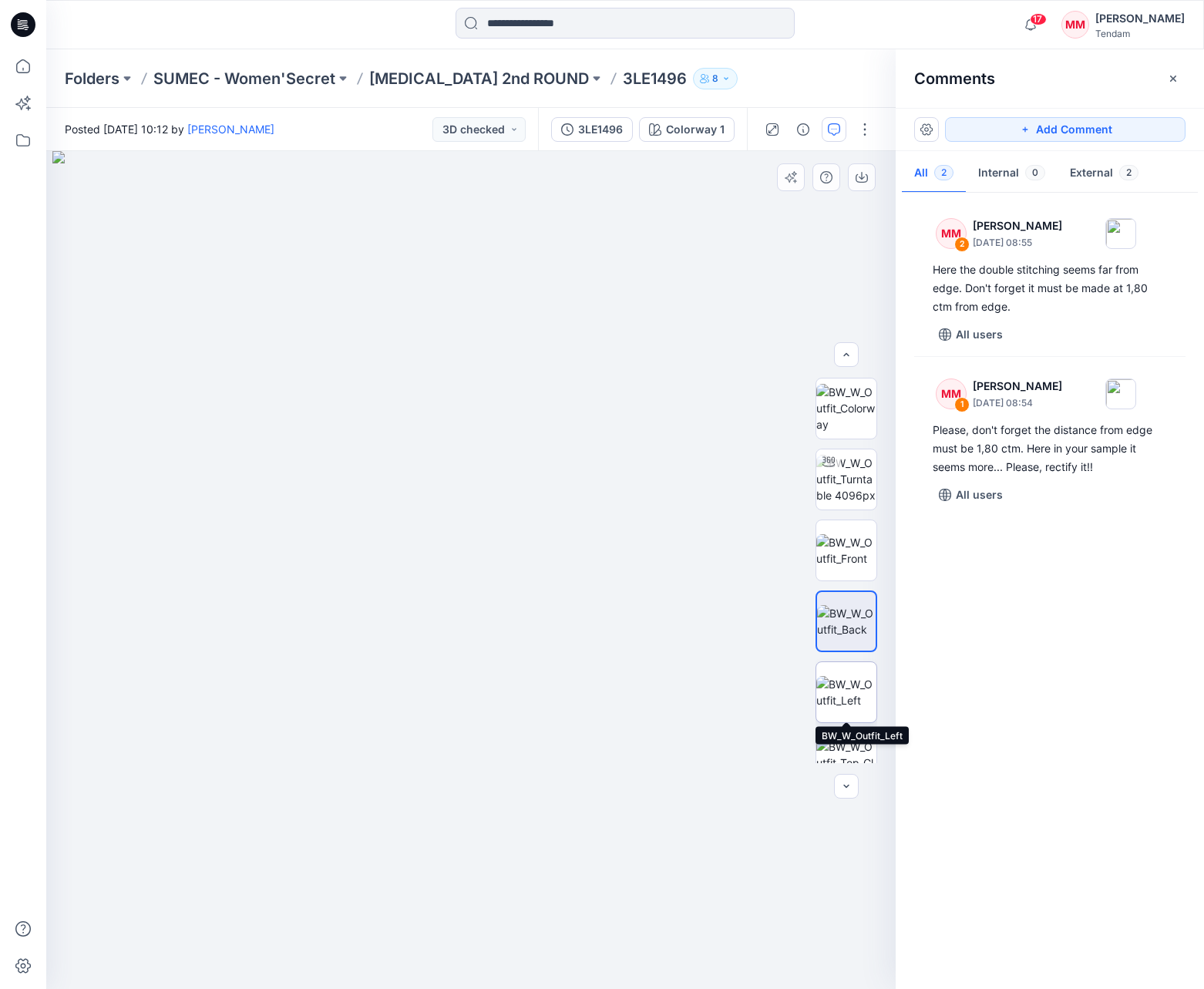
click at [844, 675] on img at bounding box center [846, 691] width 60 height 33
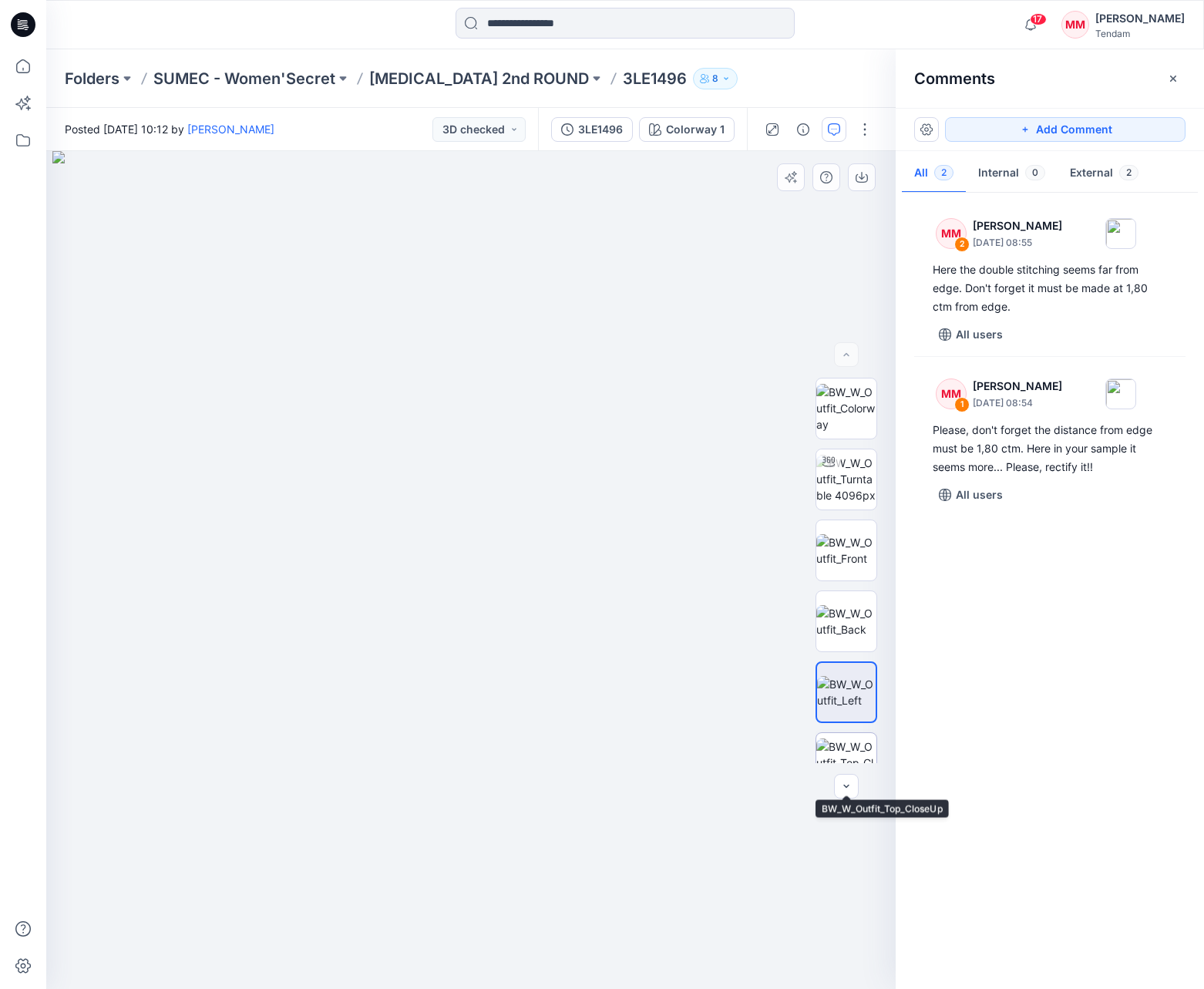
click at [843, 740] on img at bounding box center [846, 762] width 60 height 48
drag, startPoint x: 519, startPoint y: 375, endPoint x: 506, endPoint y: 816, distance: 441.2
click at [495, 819] on img at bounding box center [447, 307] width 2778 height 1363
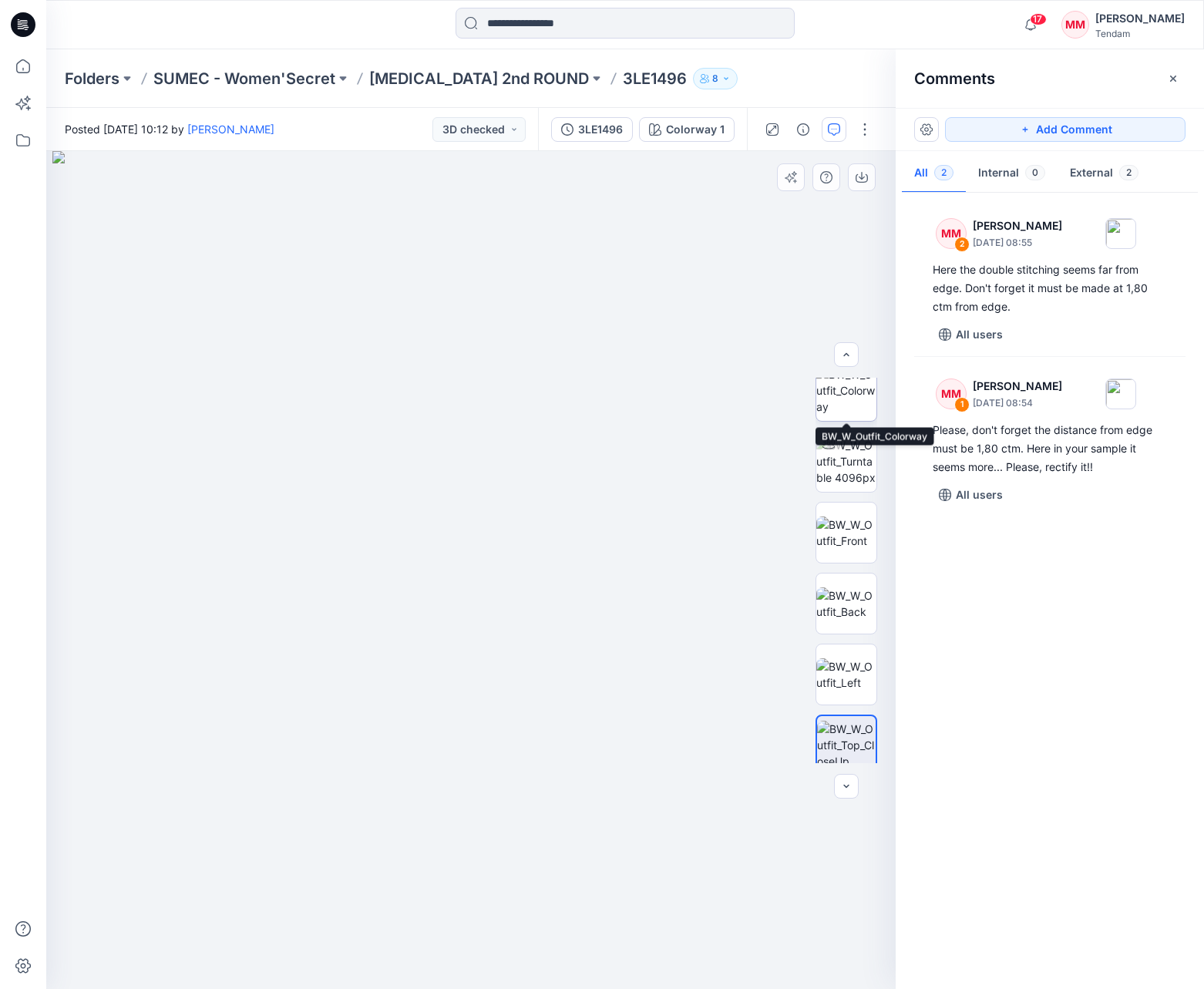
click at [838, 400] on img at bounding box center [846, 389] width 60 height 48
